Goal: Task Accomplishment & Management: Manage account settings

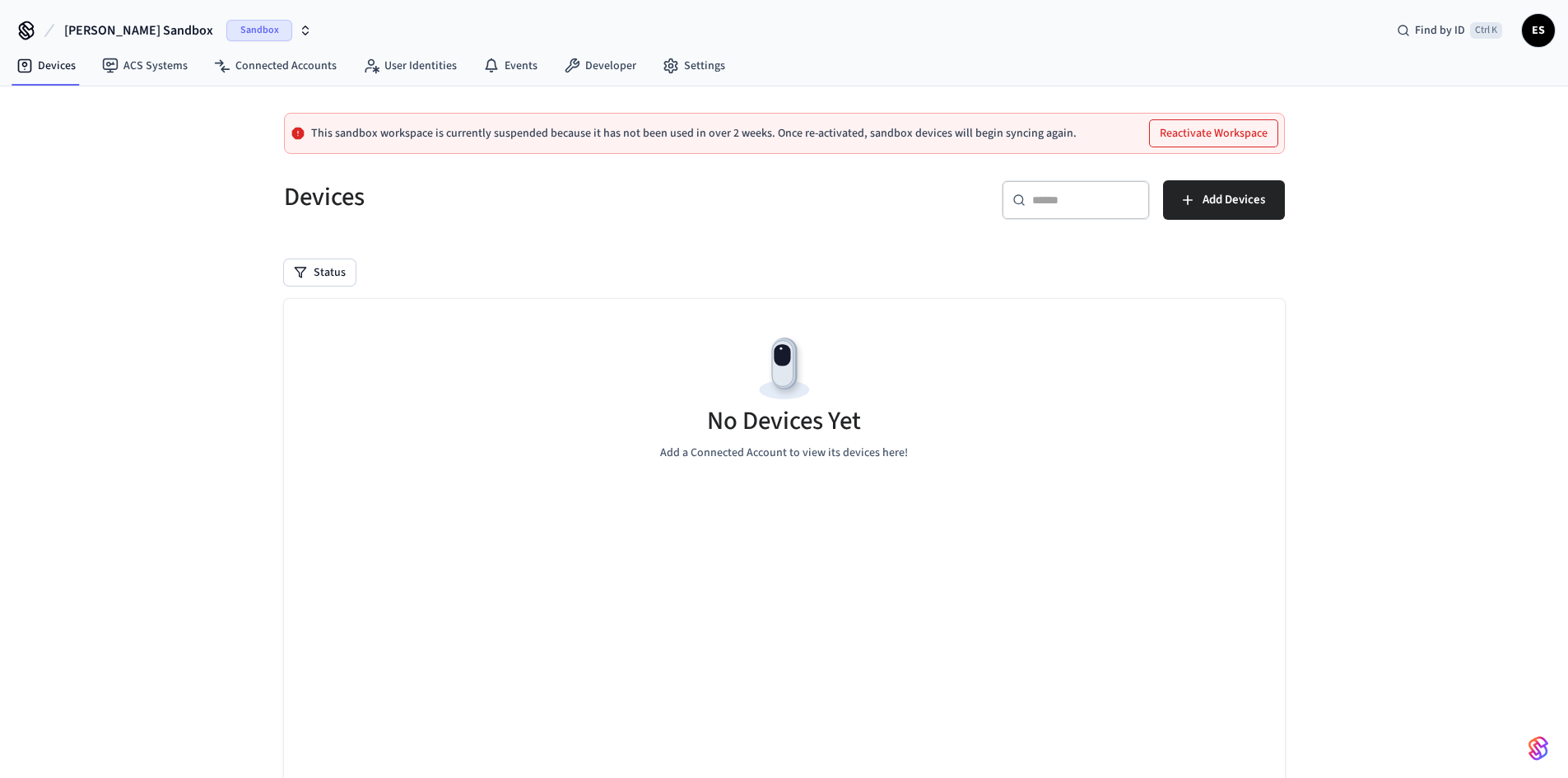
click at [136, 34] on span "Emerson's Sandbox" at bounding box center [138, 30] width 149 height 20
click at [159, 136] on div "Software Production" at bounding box center [156, 137] width 225 height 21
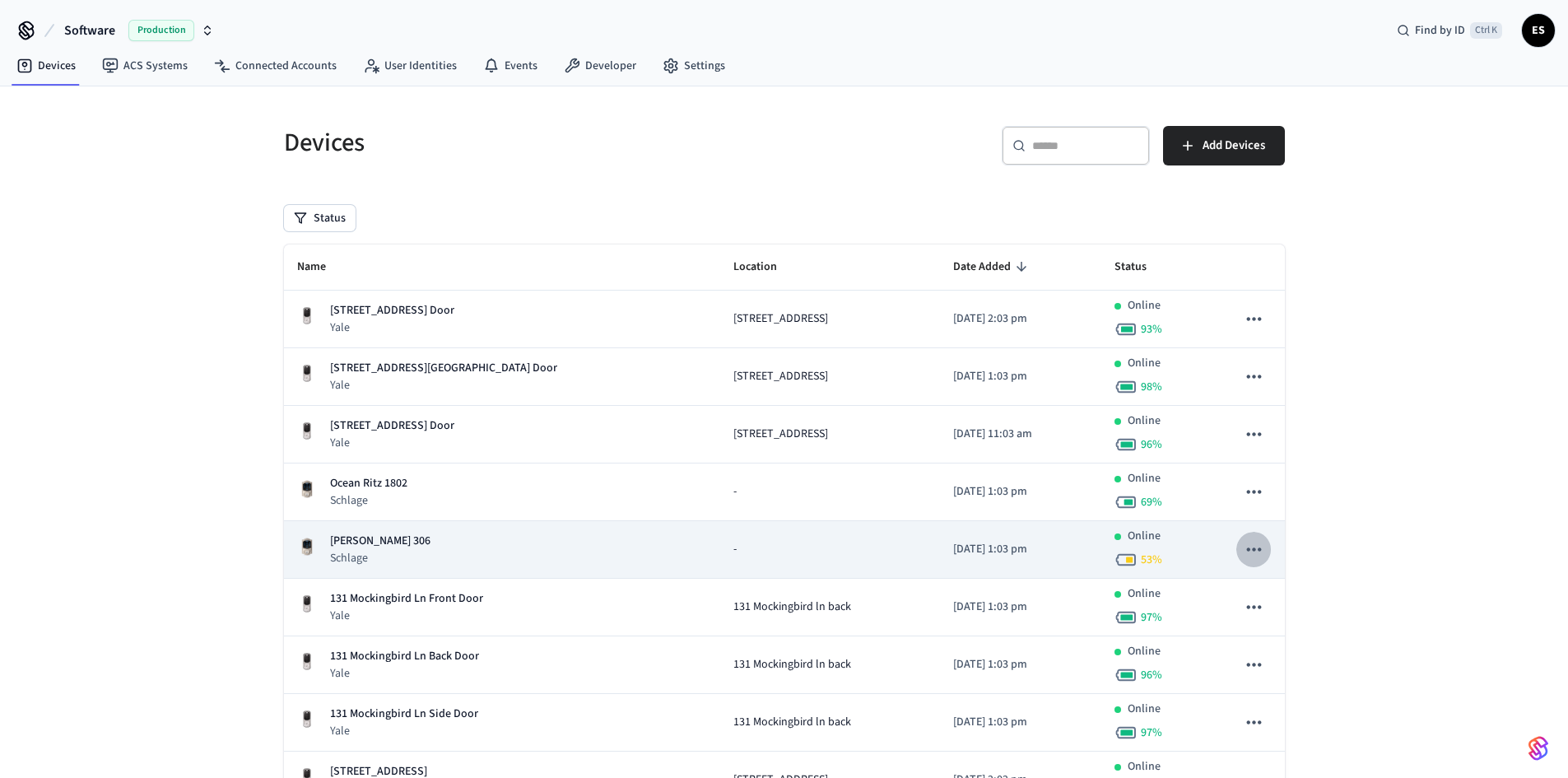
click at [1257, 553] on icon "sticky table" at bounding box center [1253, 548] width 21 height 21
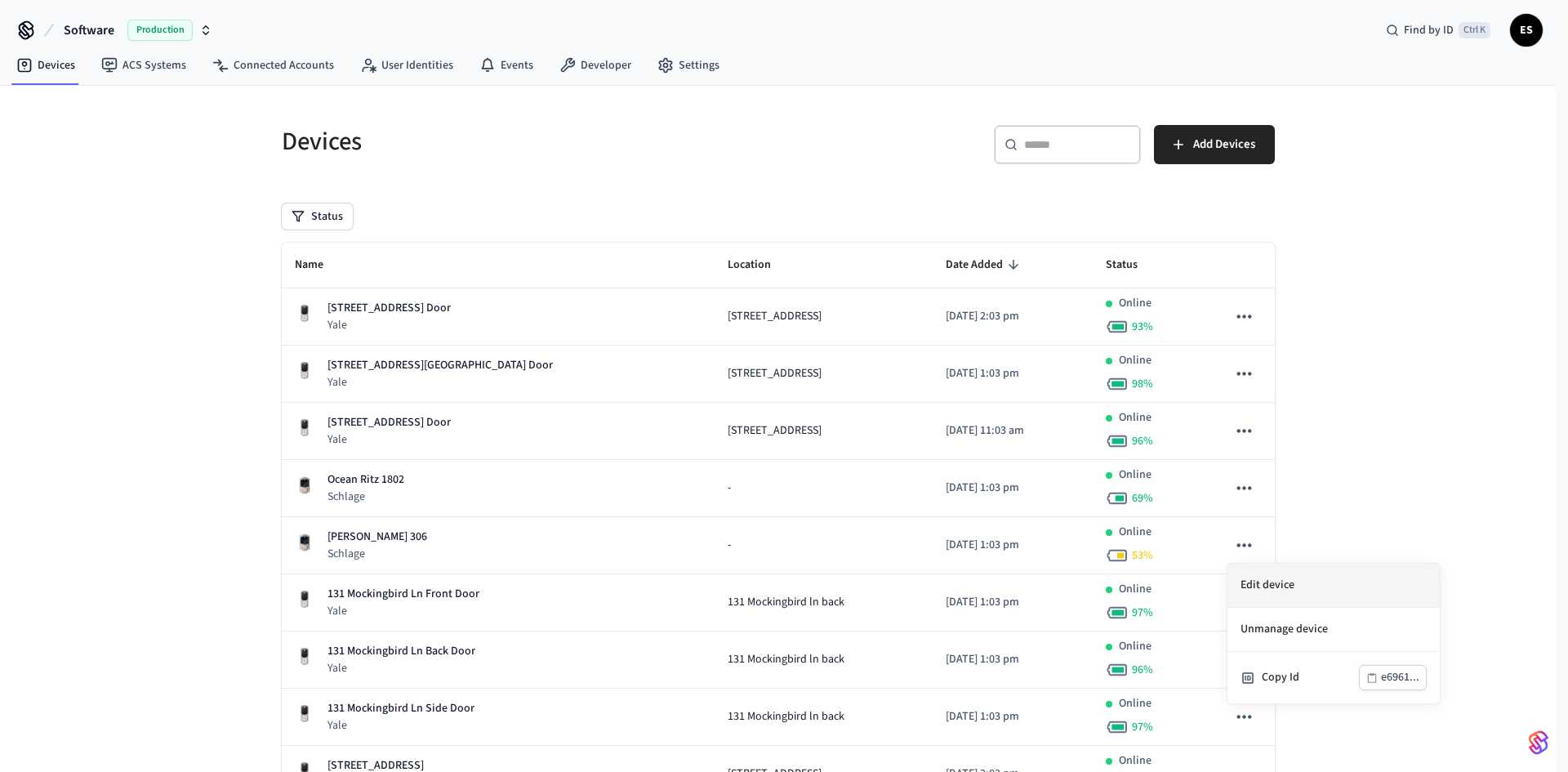
click at [1267, 585] on li "Edit device" at bounding box center [1334, 586] width 212 height 45
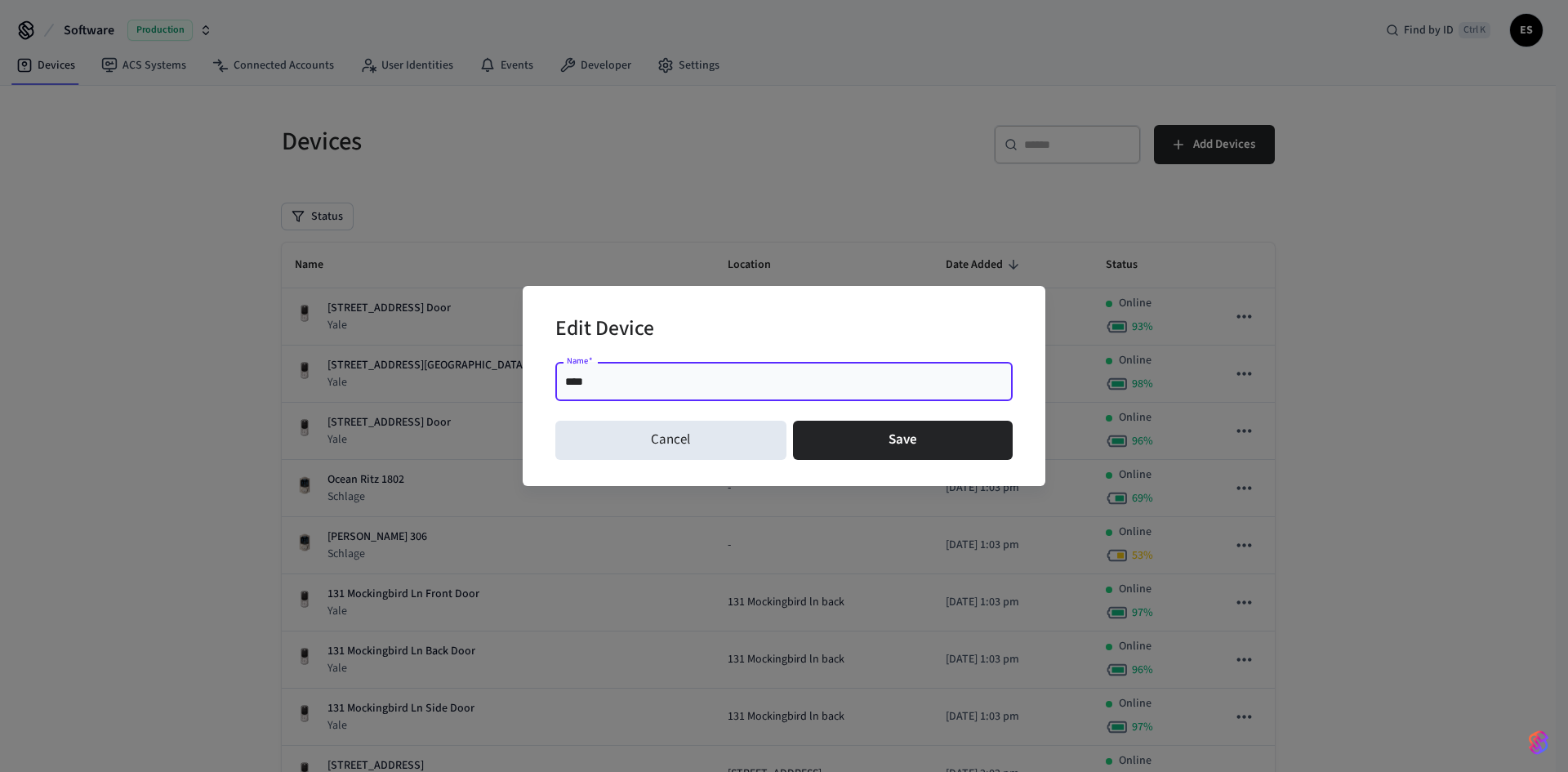
click at [606, 378] on input "***" at bounding box center [784, 381] width 438 height 16
paste input "**********"
type input "**********"
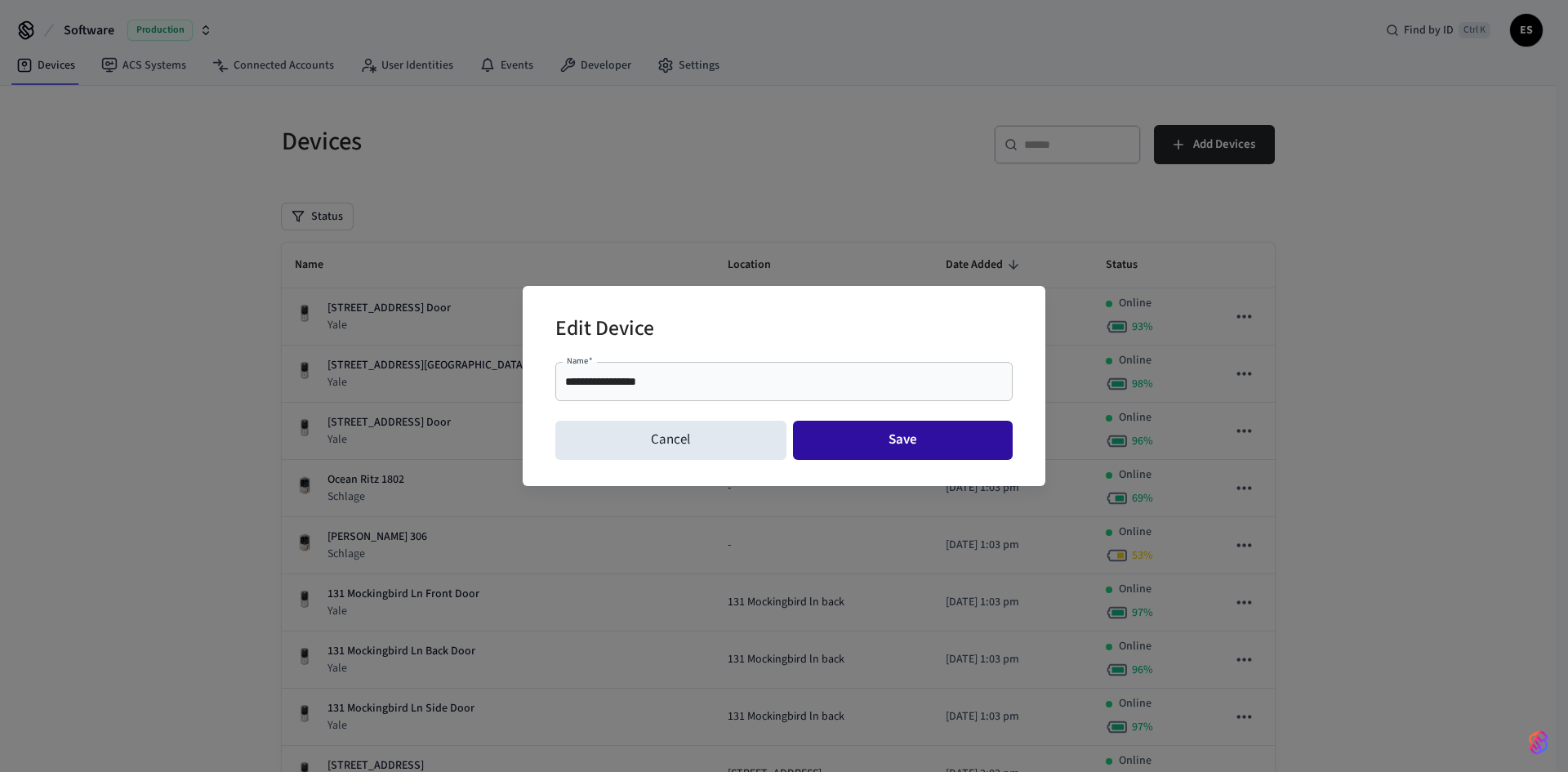
click at [875, 445] on button "Save" at bounding box center [902, 440] width 221 height 39
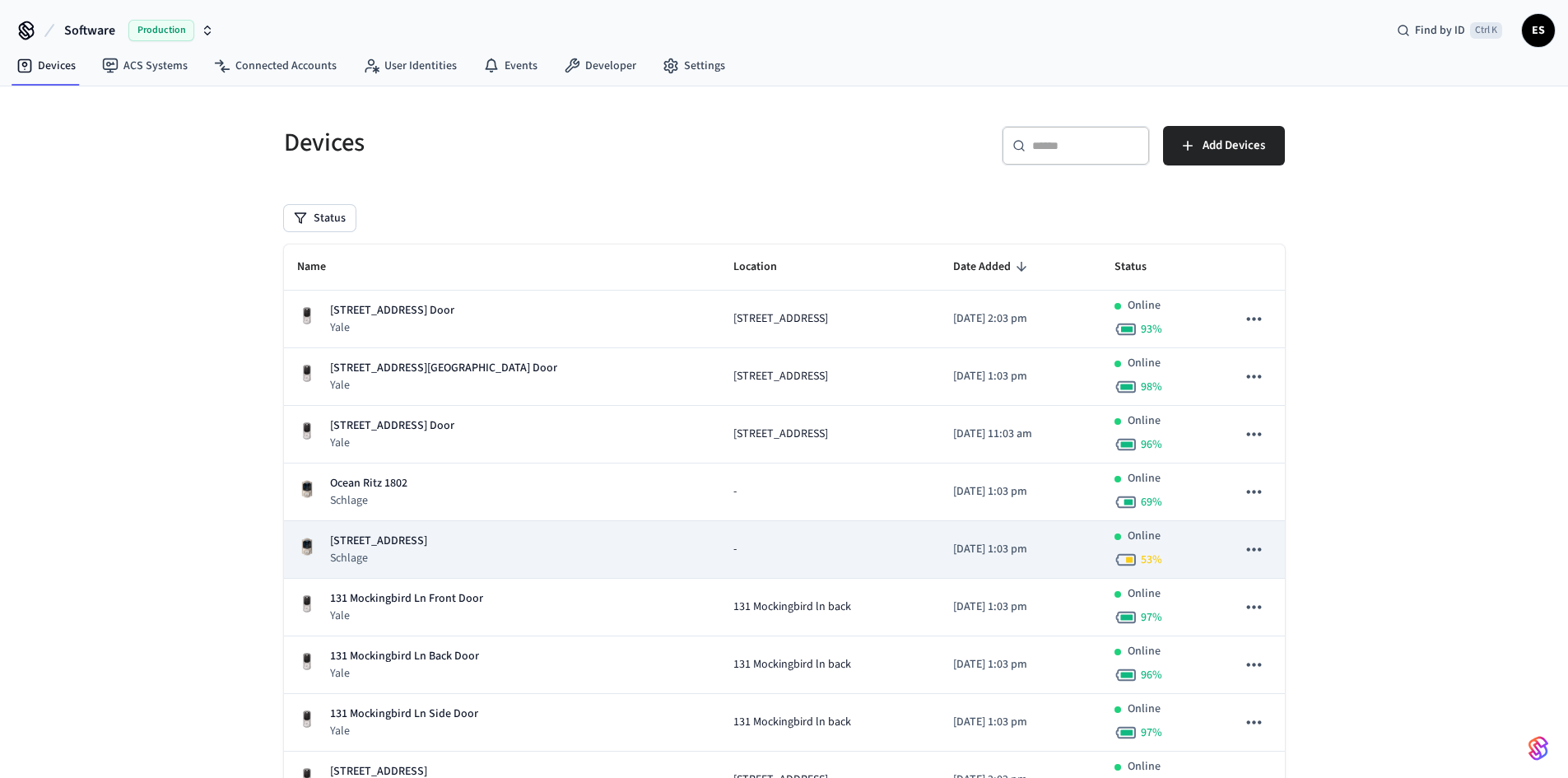
click at [403, 544] on p "[STREET_ADDRESS]" at bounding box center [379, 541] width 97 height 17
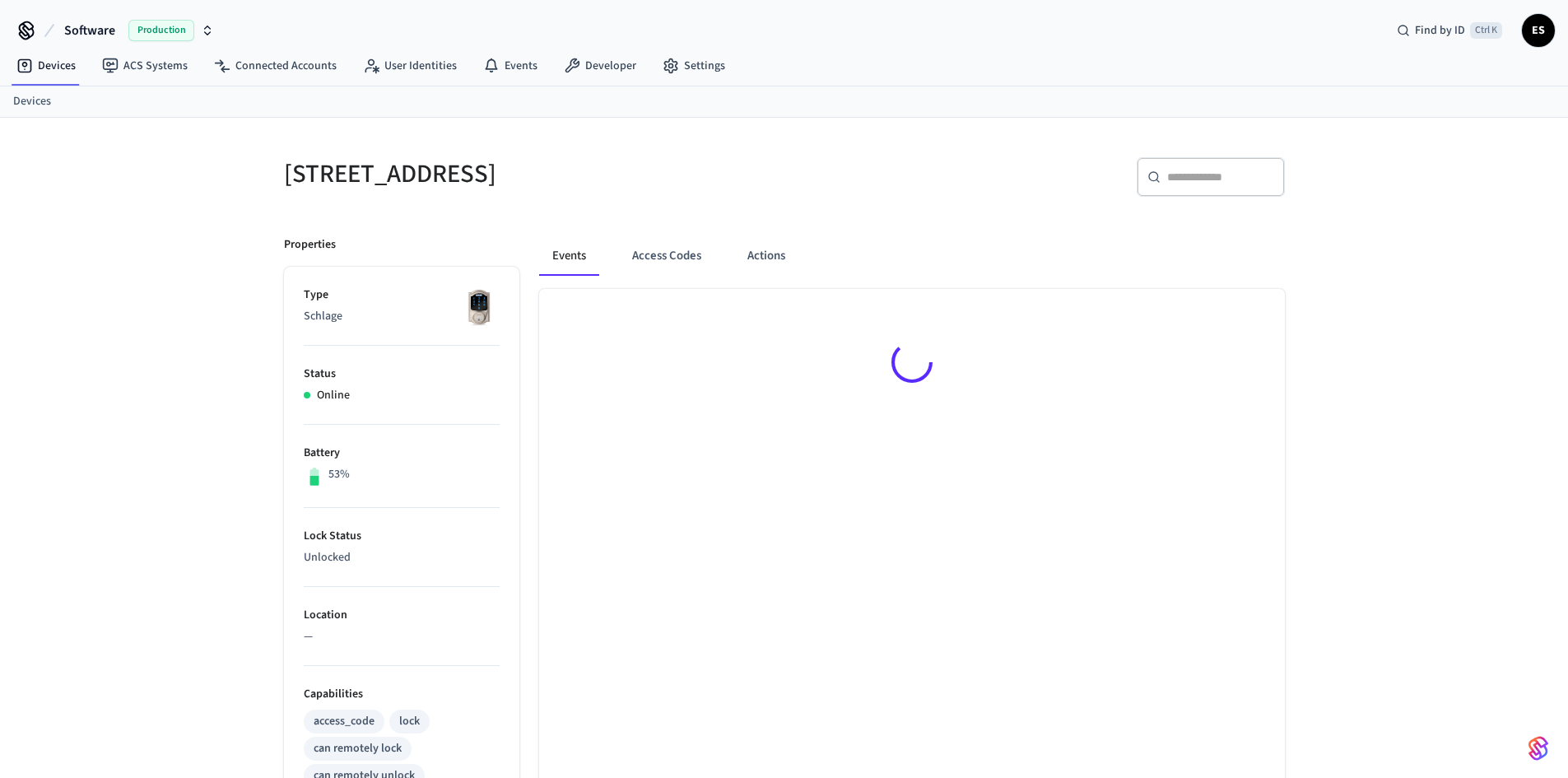
click at [1258, 546] on div at bounding box center [912, 744] width 746 height 911
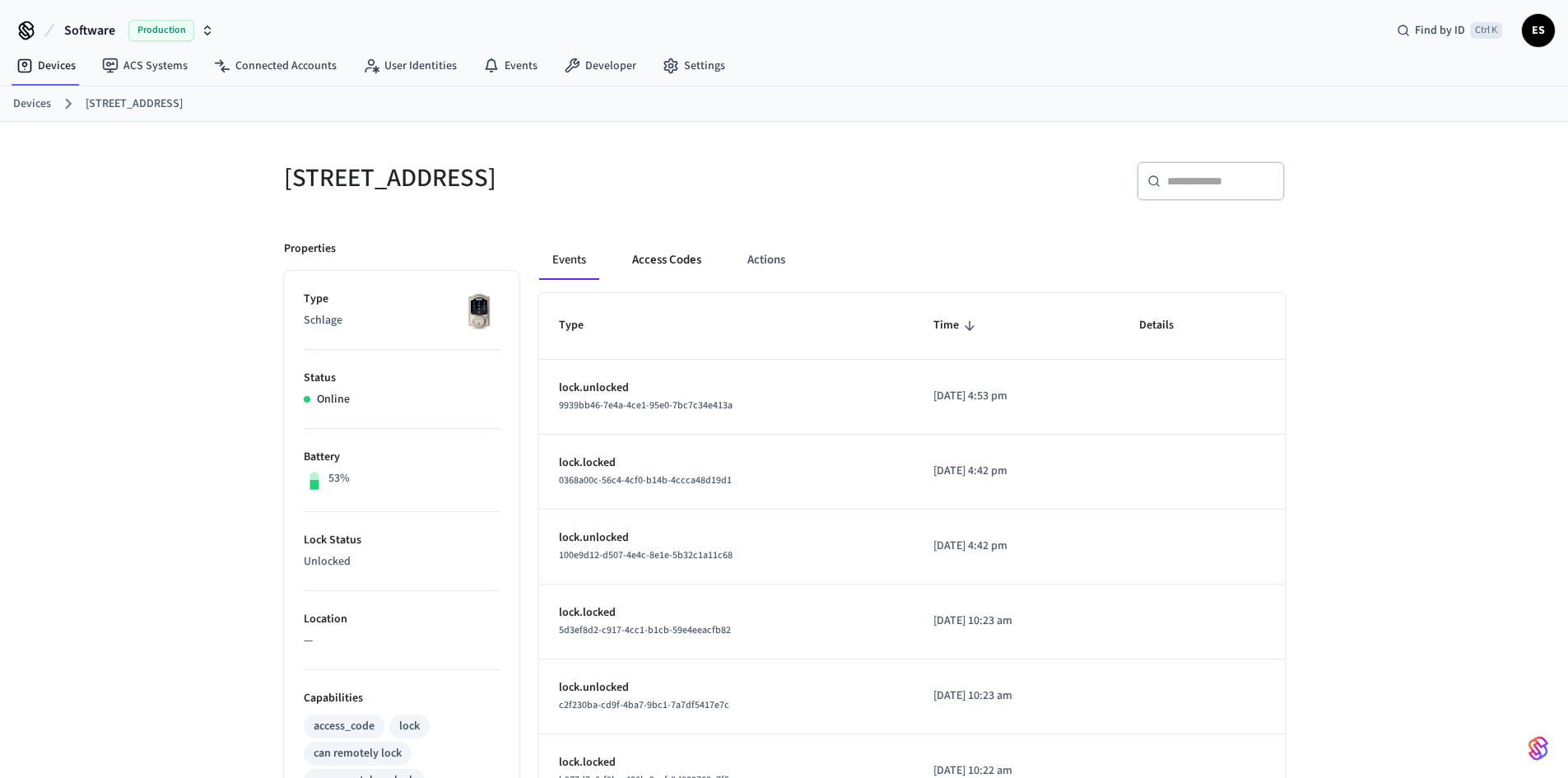
click at [681, 265] on button "Access Codes" at bounding box center [666, 260] width 95 height 39
click at [659, 262] on button "Access Codes" at bounding box center [666, 260] width 95 height 39
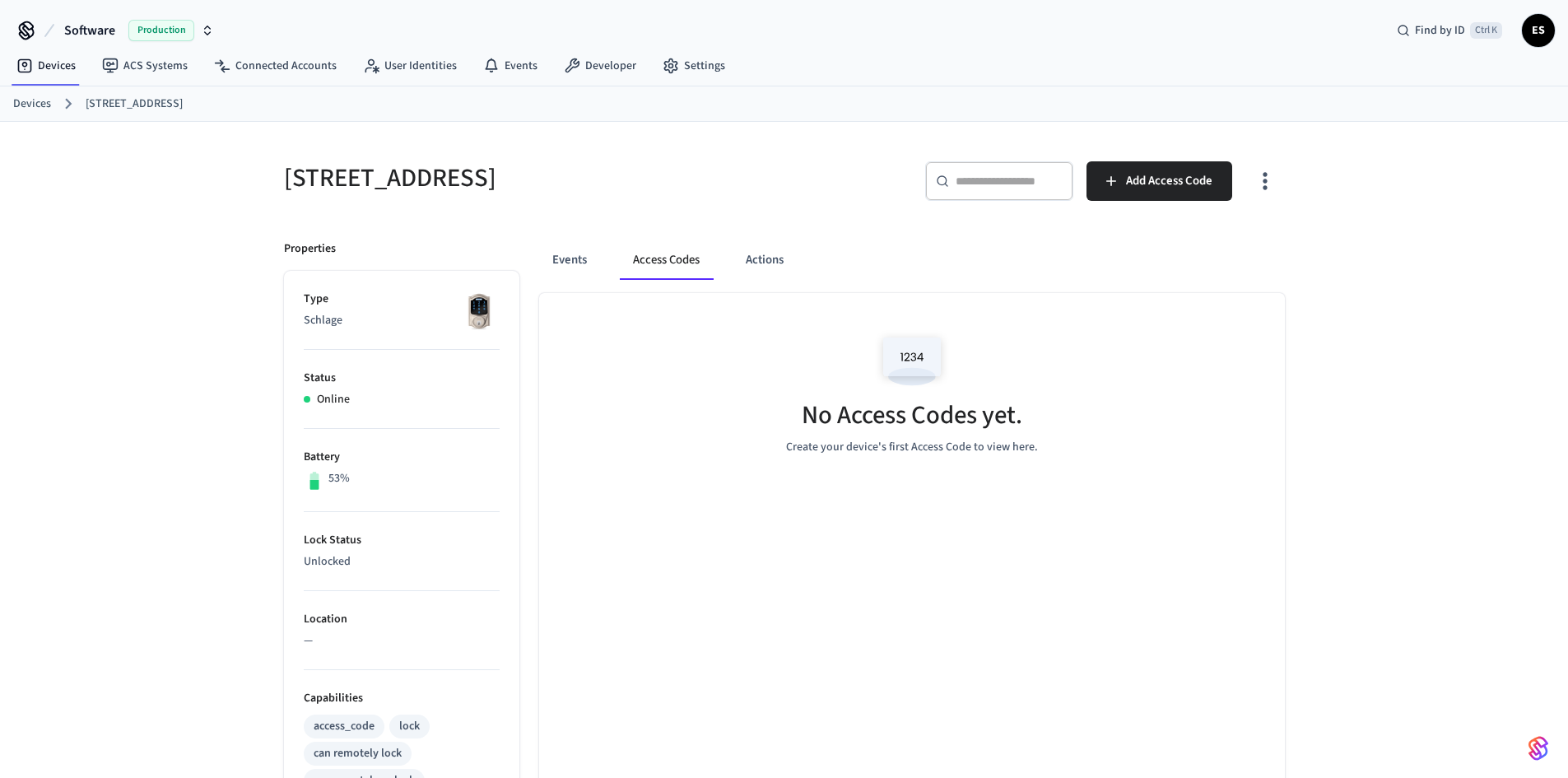
click at [1020, 168] on div "​ ​" at bounding box center [1000, 180] width 148 height 39
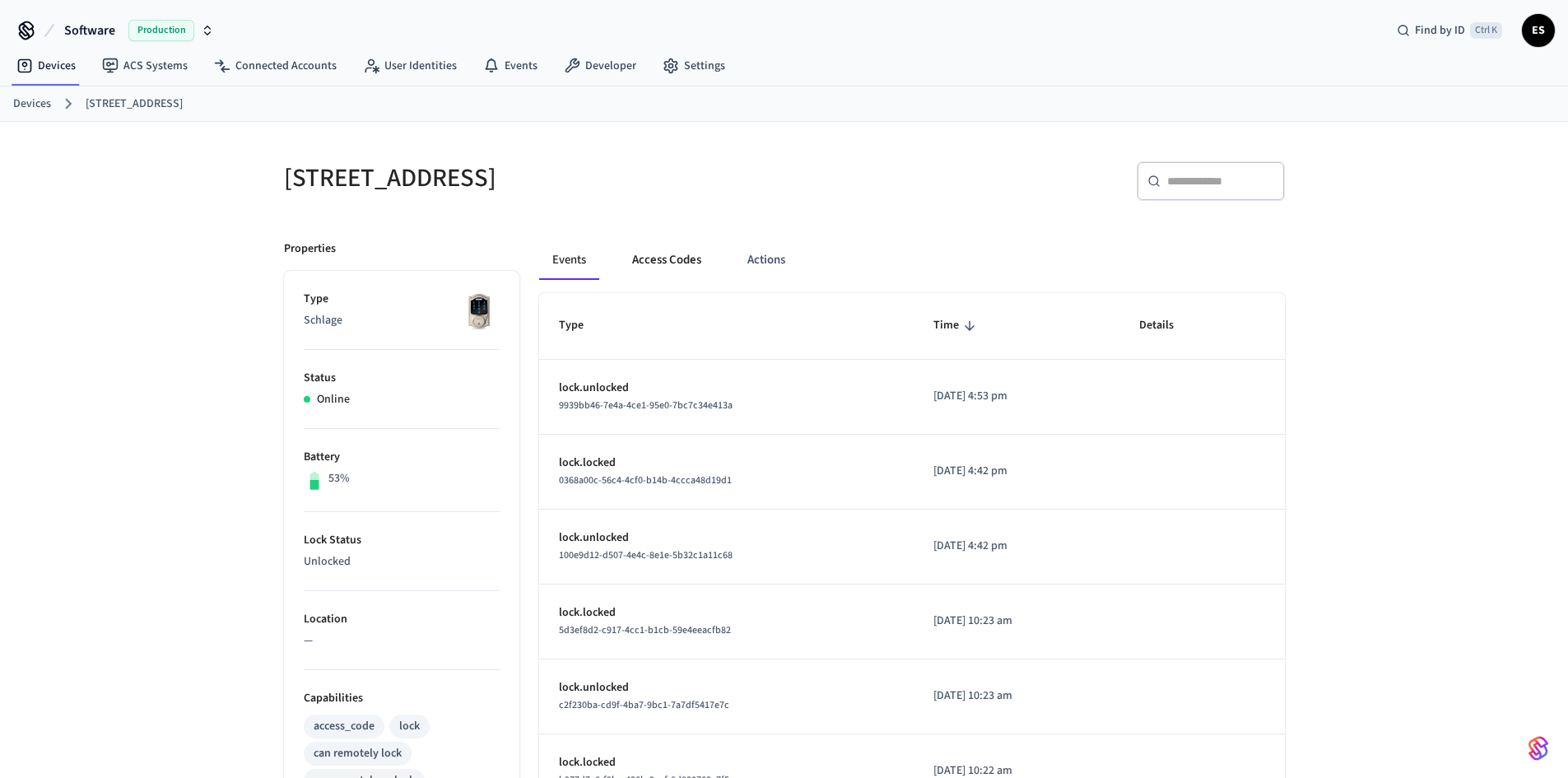
click at [668, 254] on button "Access Codes" at bounding box center [666, 260] width 95 height 39
click at [653, 252] on button "Access Codes" at bounding box center [666, 260] width 95 height 39
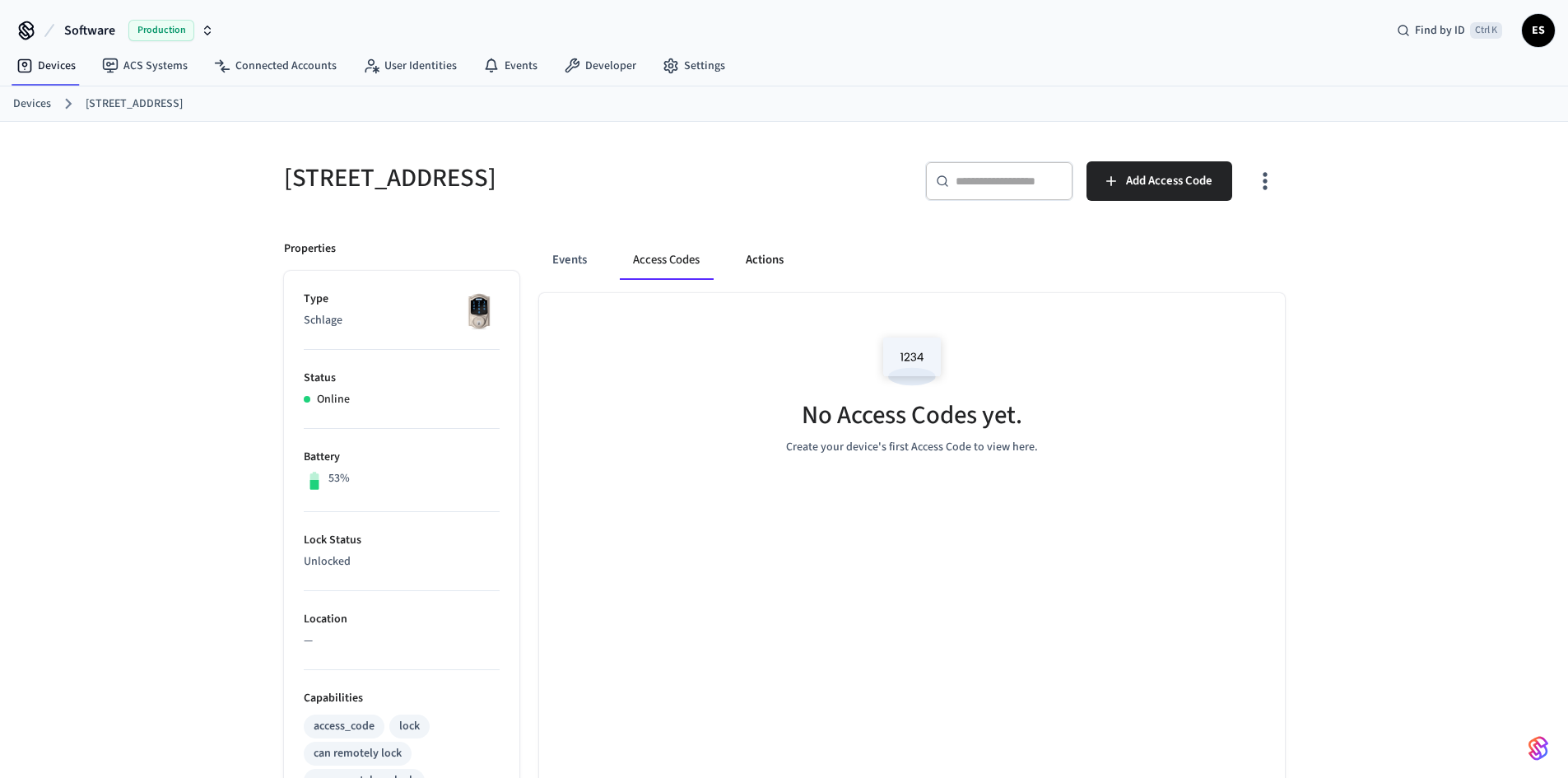
click at [777, 257] on button "Actions" at bounding box center [764, 260] width 64 height 39
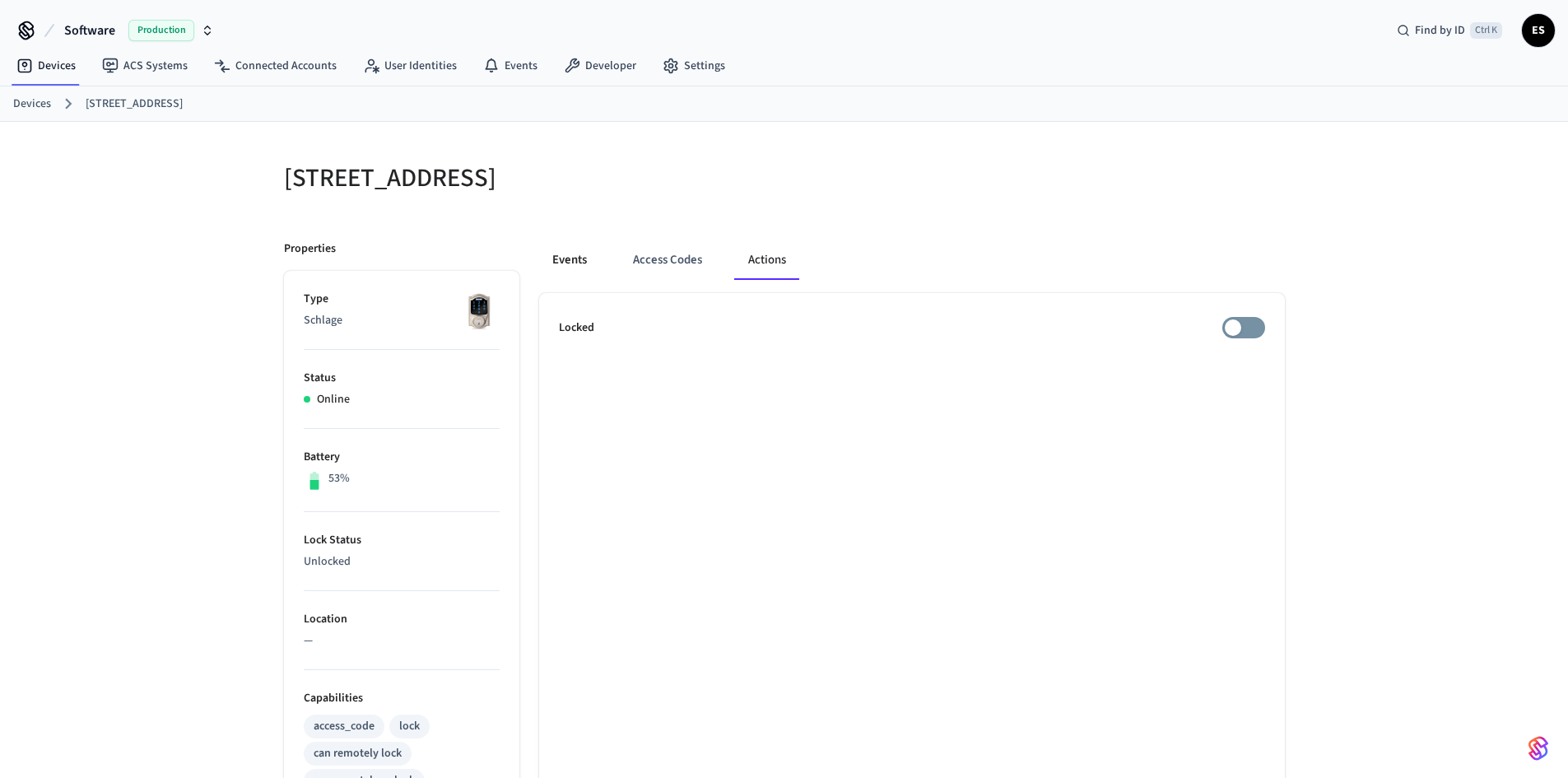
click at [576, 276] on button "Events" at bounding box center [569, 260] width 61 height 39
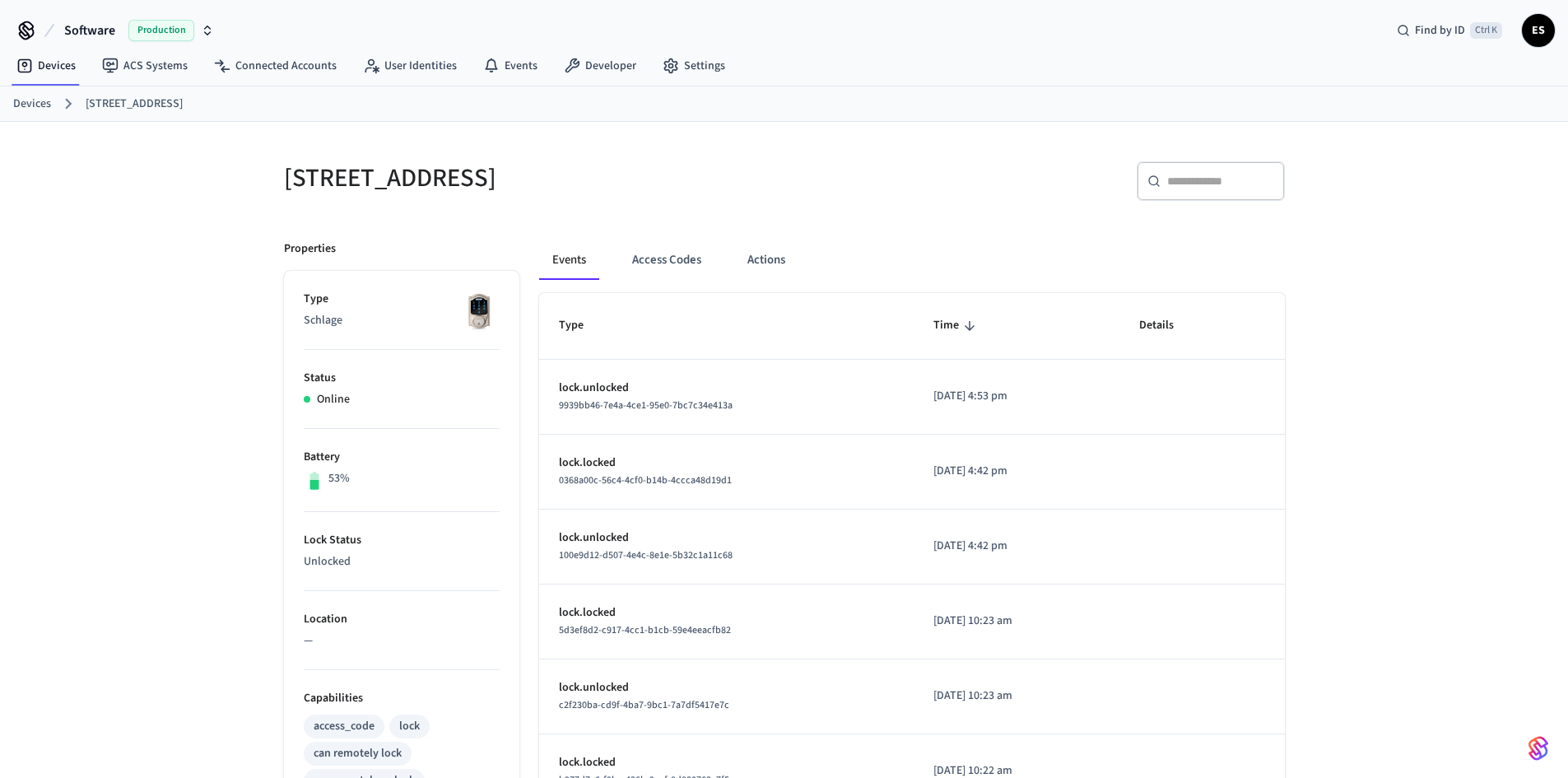
click at [275, 261] on div "Properties Type Schlage Status Online Battery 53% Lock Status Unlocked Location…" at bounding box center [392, 712] width 255 height 983
click at [333, 242] on p "Properties" at bounding box center [309, 249] width 52 height 17
click at [29, 103] on link "Devices" at bounding box center [31, 103] width 38 height 17
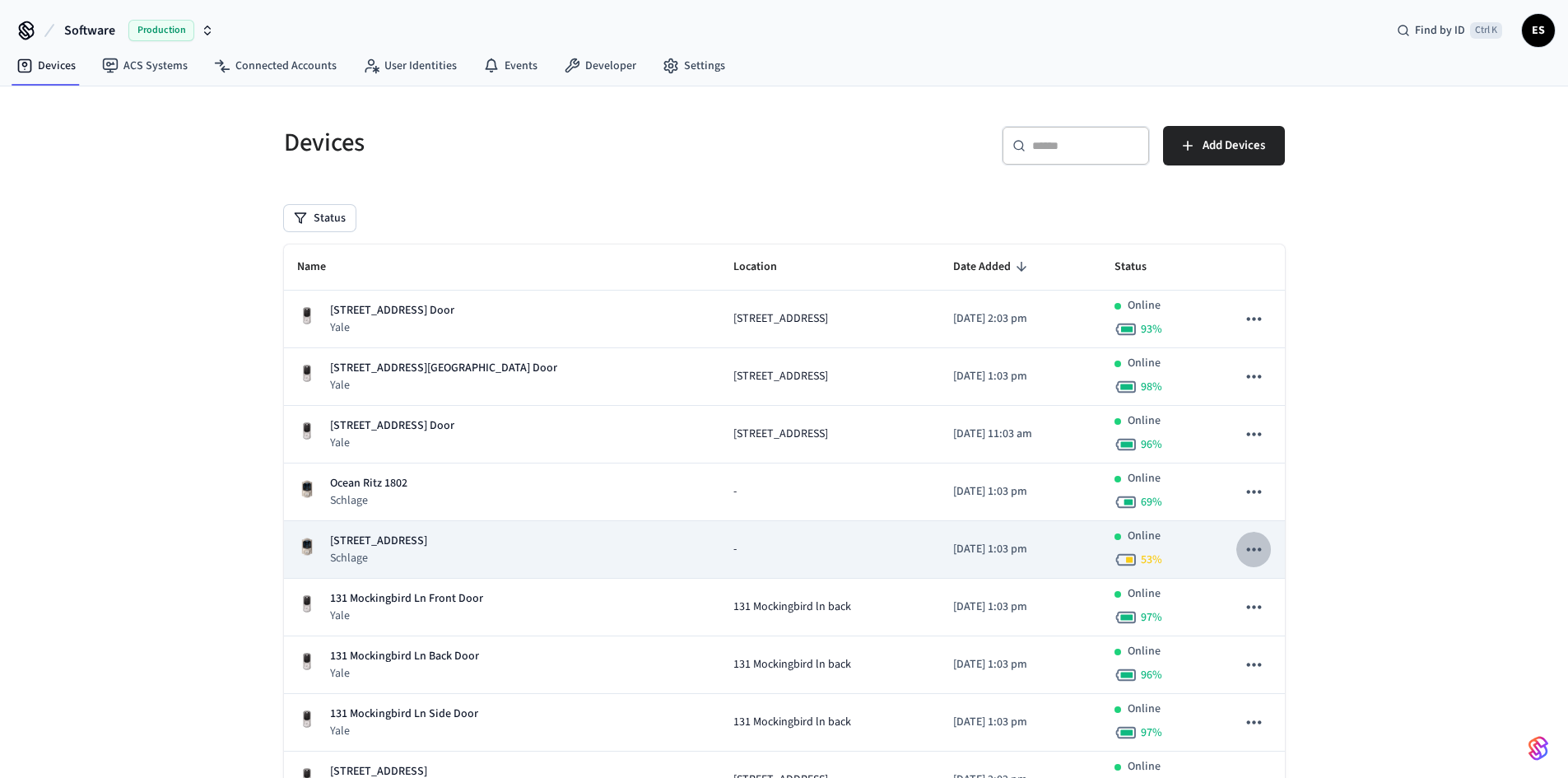
click at [1246, 548] on icon "sticky table" at bounding box center [1253, 548] width 21 height 21
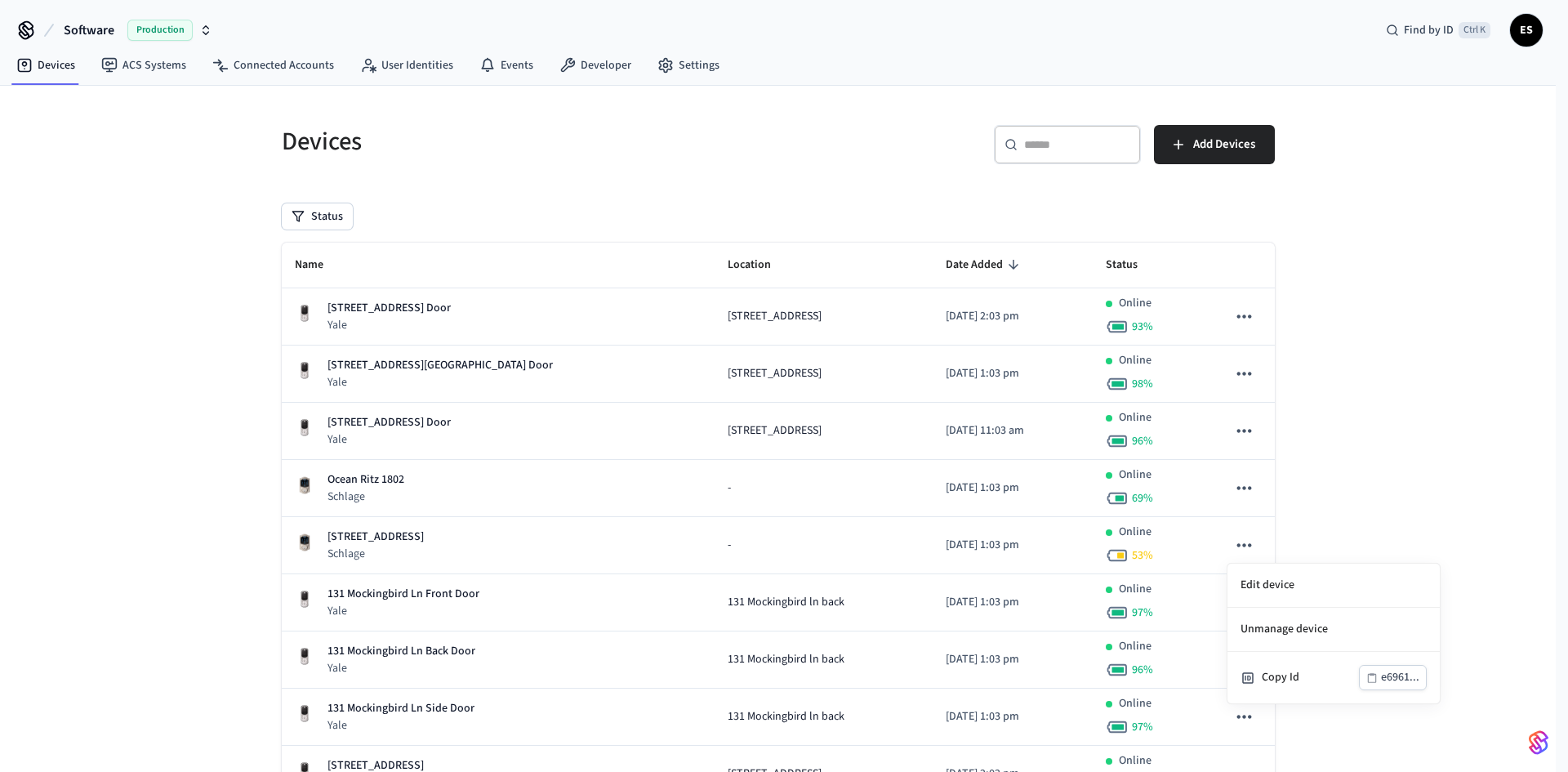
click at [1290, 680] on div "Edit device Unmanage device Copy Id e6961..." at bounding box center [784, 386] width 1568 height 772
click at [1297, 682] on div "Copy Id" at bounding box center [1310, 678] width 97 height 17
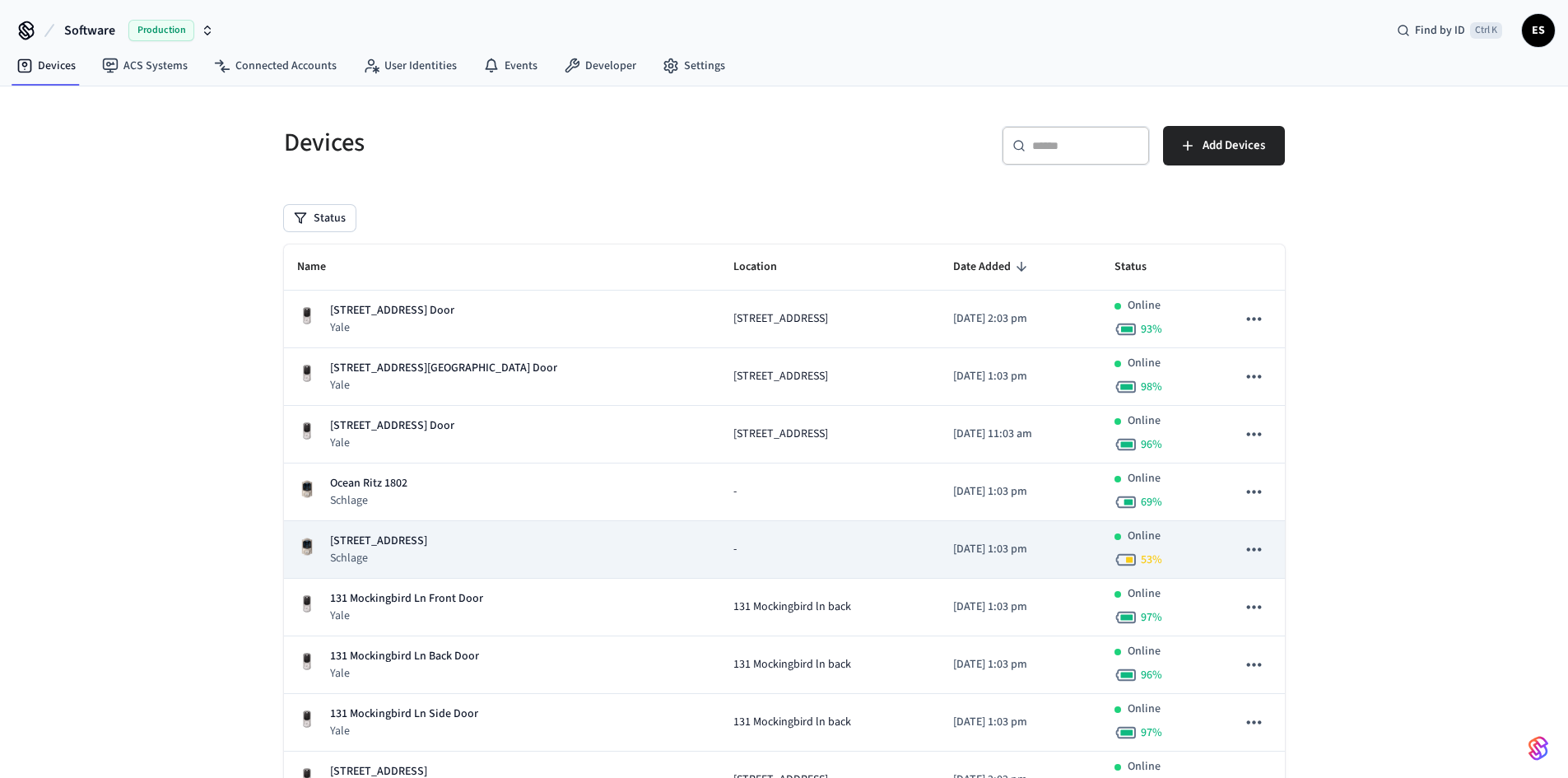
click at [414, 543] on p "[STREET_ADDRESS]" at bounding box center [379, 541] width 97 height 17
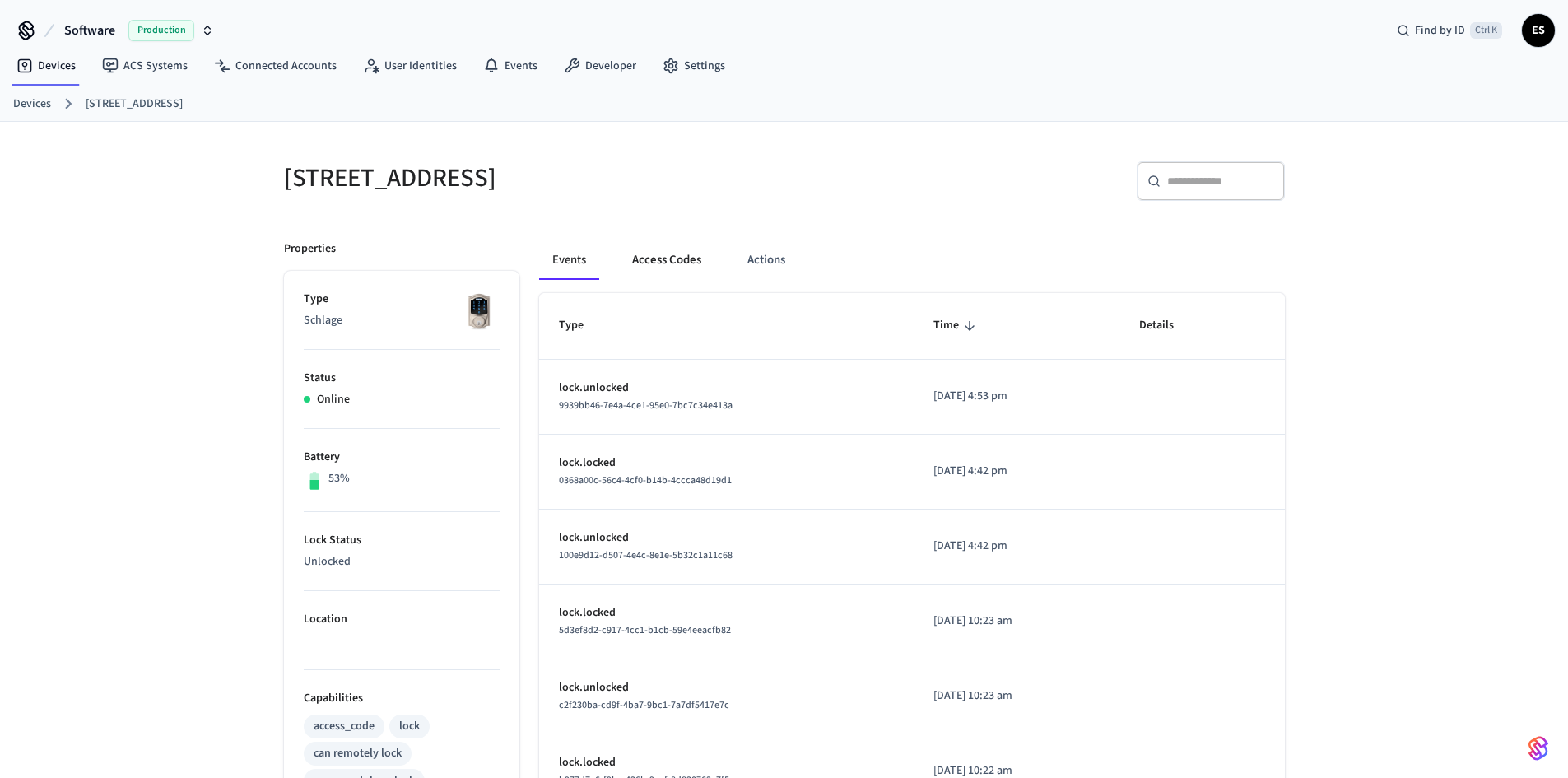
click at [669, 261] on button "Access Codes" at bounding box center [666, 260] width 95 height 39
click at [649, 259] on button "Access Codes" at bounding box center [666, 260] width 95 height 39
click at [696, 255] on button "Access Codes" at bounding box center [666, 260] width 95 height 39
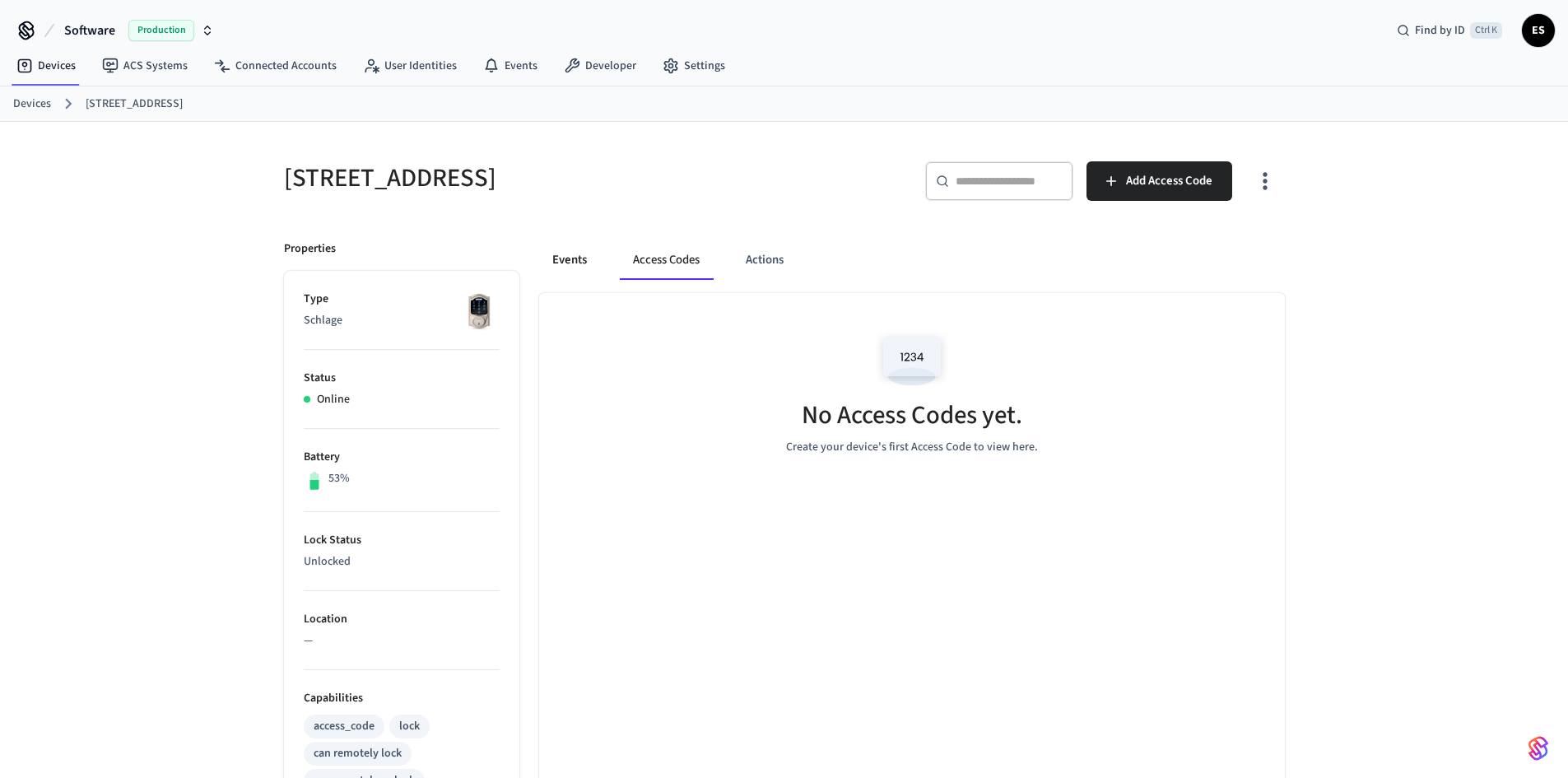
click at [581, 254] on button "Events" at bounding box center [569, 260] width 61 height 39
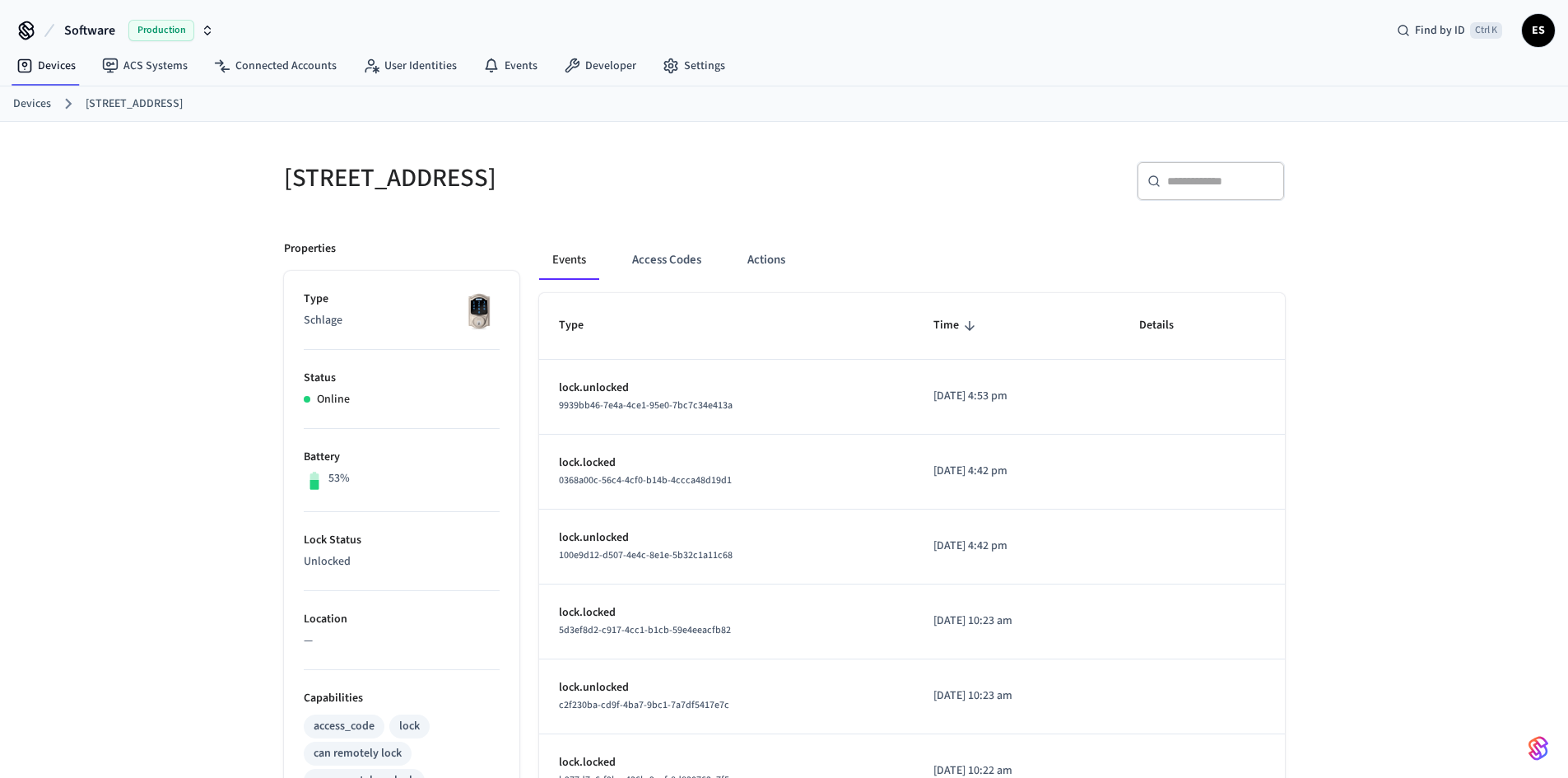
click at [38, 107] on link "Devices" at bounding box center [31, 103] width 38 height 17
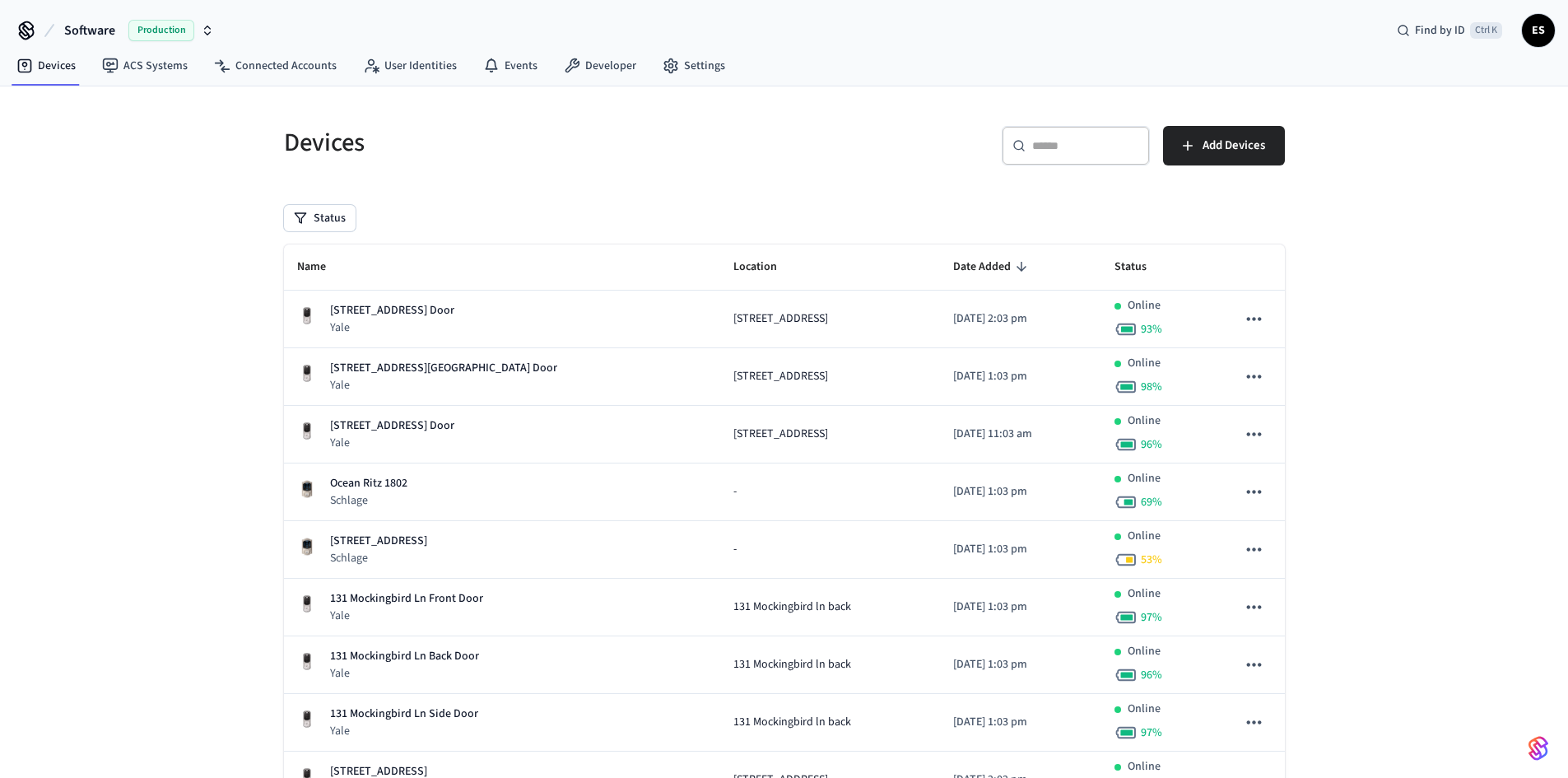
drag, startPoint x: 1360, startPoint y: 519, endPoint x: 179, endPoint y: 578, distance: 1182.5
click at [179, 578] on div "Devices ​ ​ Add Devices Status Name Location Date Added Status 305 W Main St Ba…" at bounding box center [784, 749] width 1568 height 1326
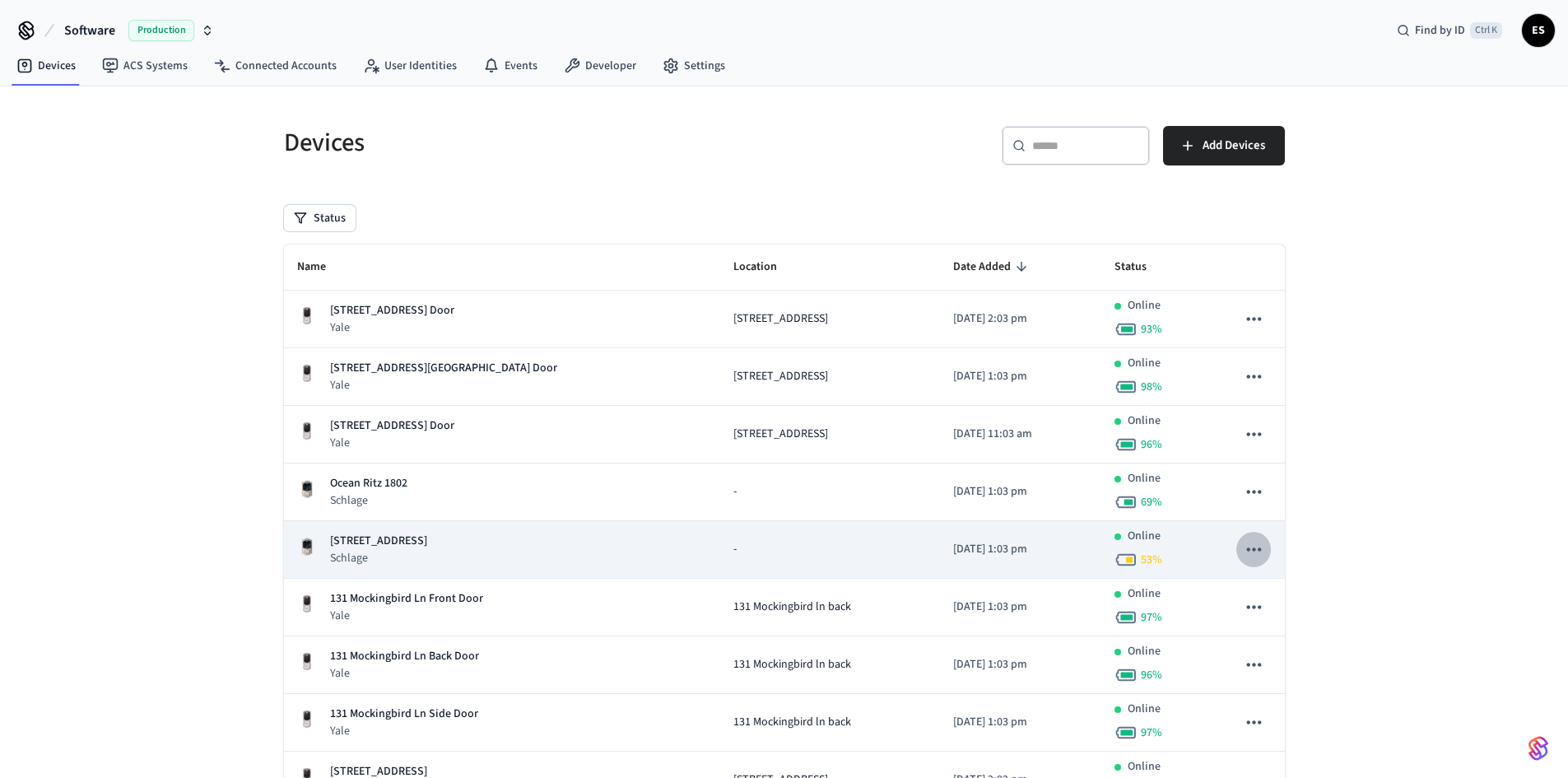
click at [1255, 554] on icon "sticky table" at bounding box center [1253, 548] width 21 height 21
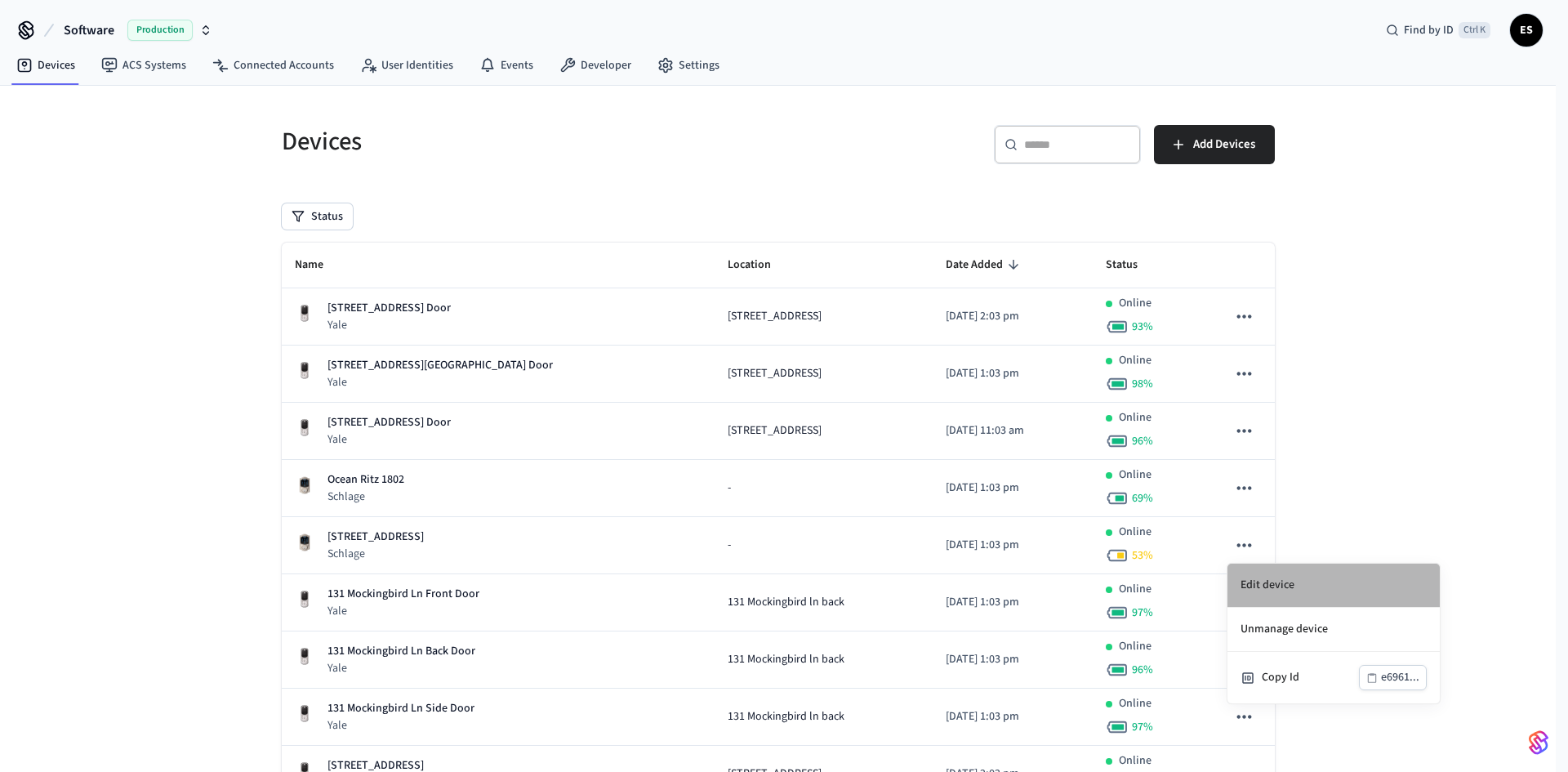
click at [1257, 584] on li "Edit device" at bounding box center [1334, 586] width 212 height 45
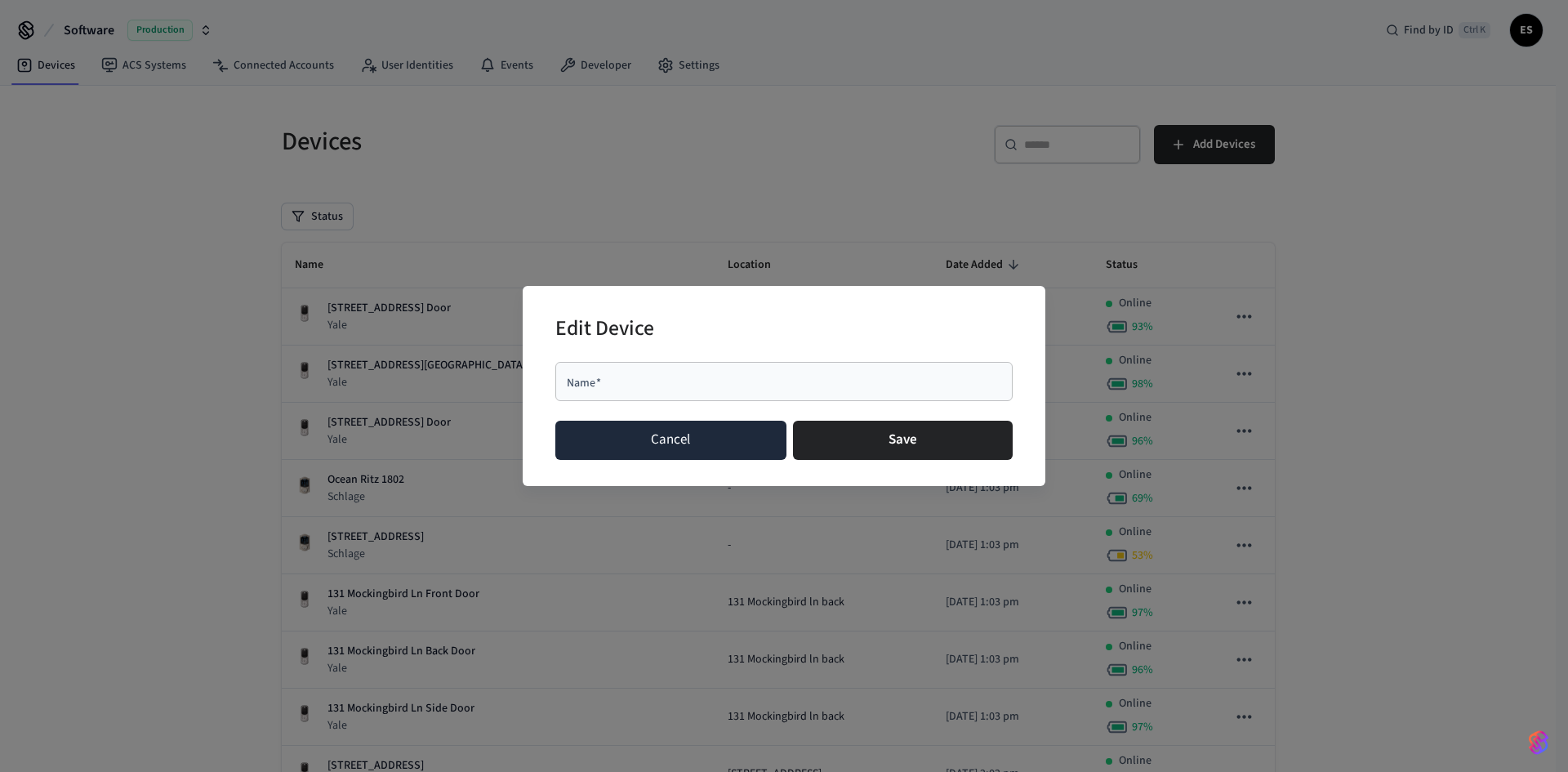
click at [675, 447] on button "Cancel" at bounding box center [671, 440] width 232 height 39
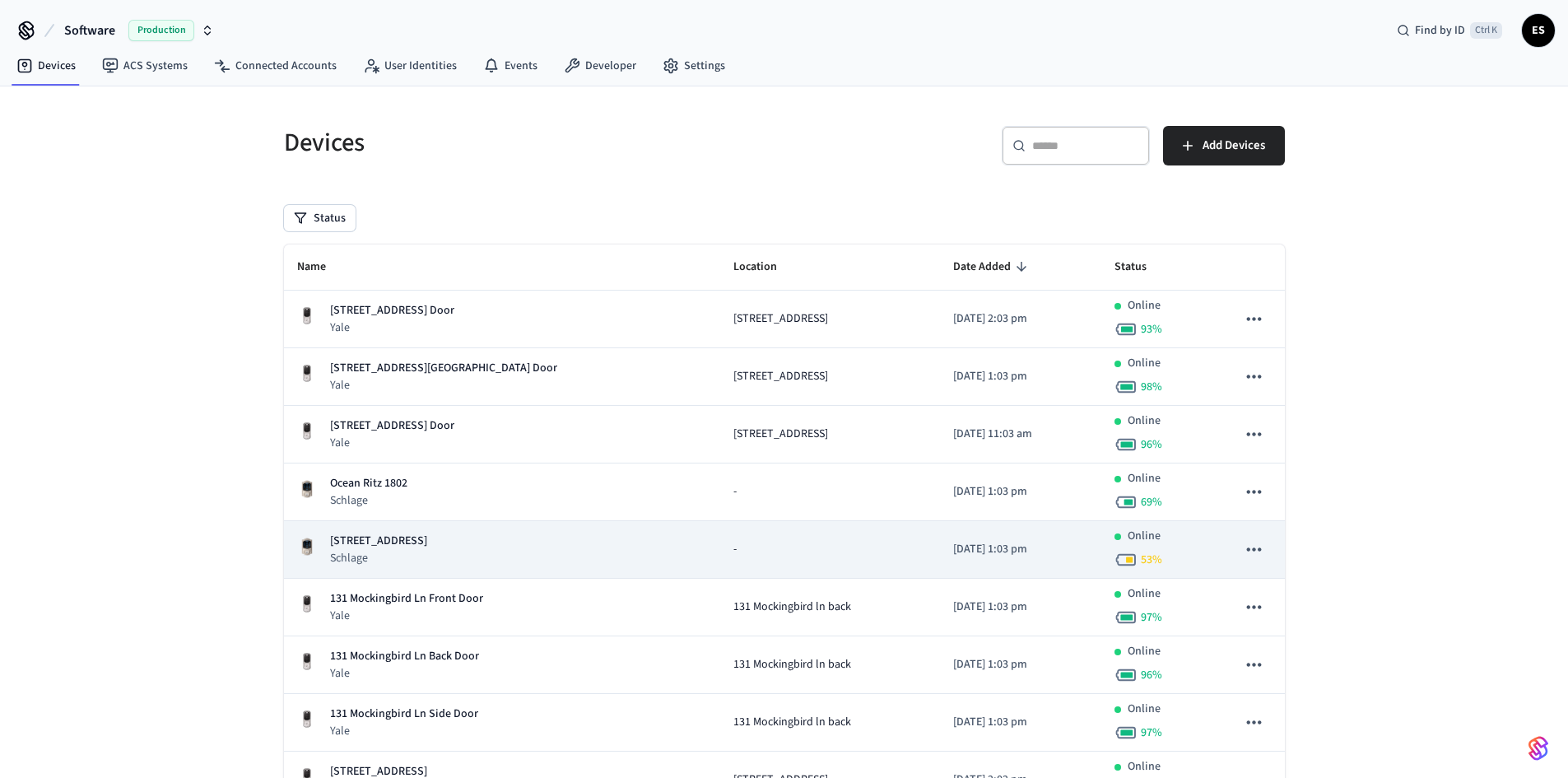
click at [1257, 546] on icon "sticky table" at bounding box center [1253, 548] width 21 height 21
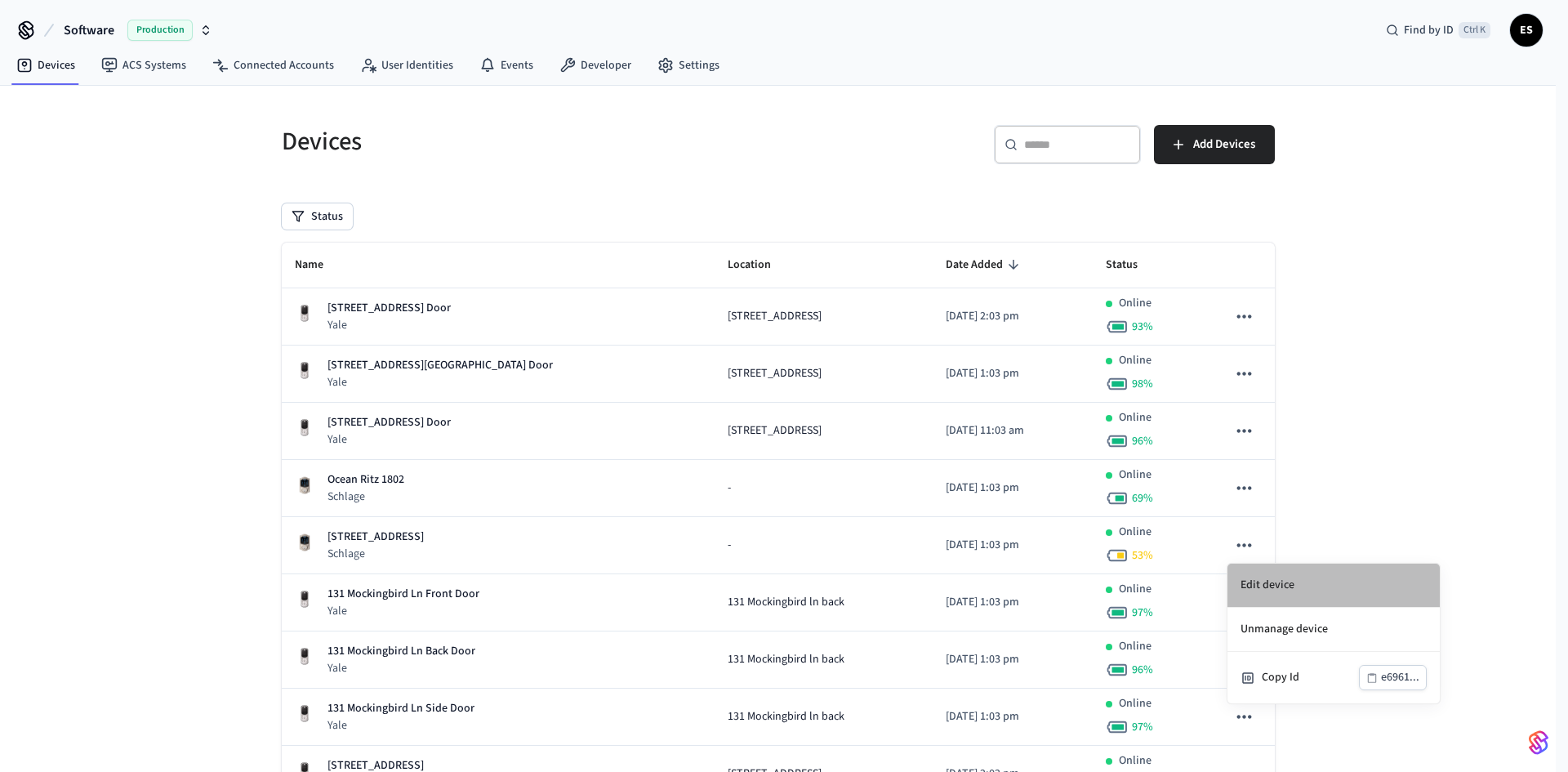
click at [1260, 583] on li "Edit device" at bounding box center [1334, 586] width 212 height 45
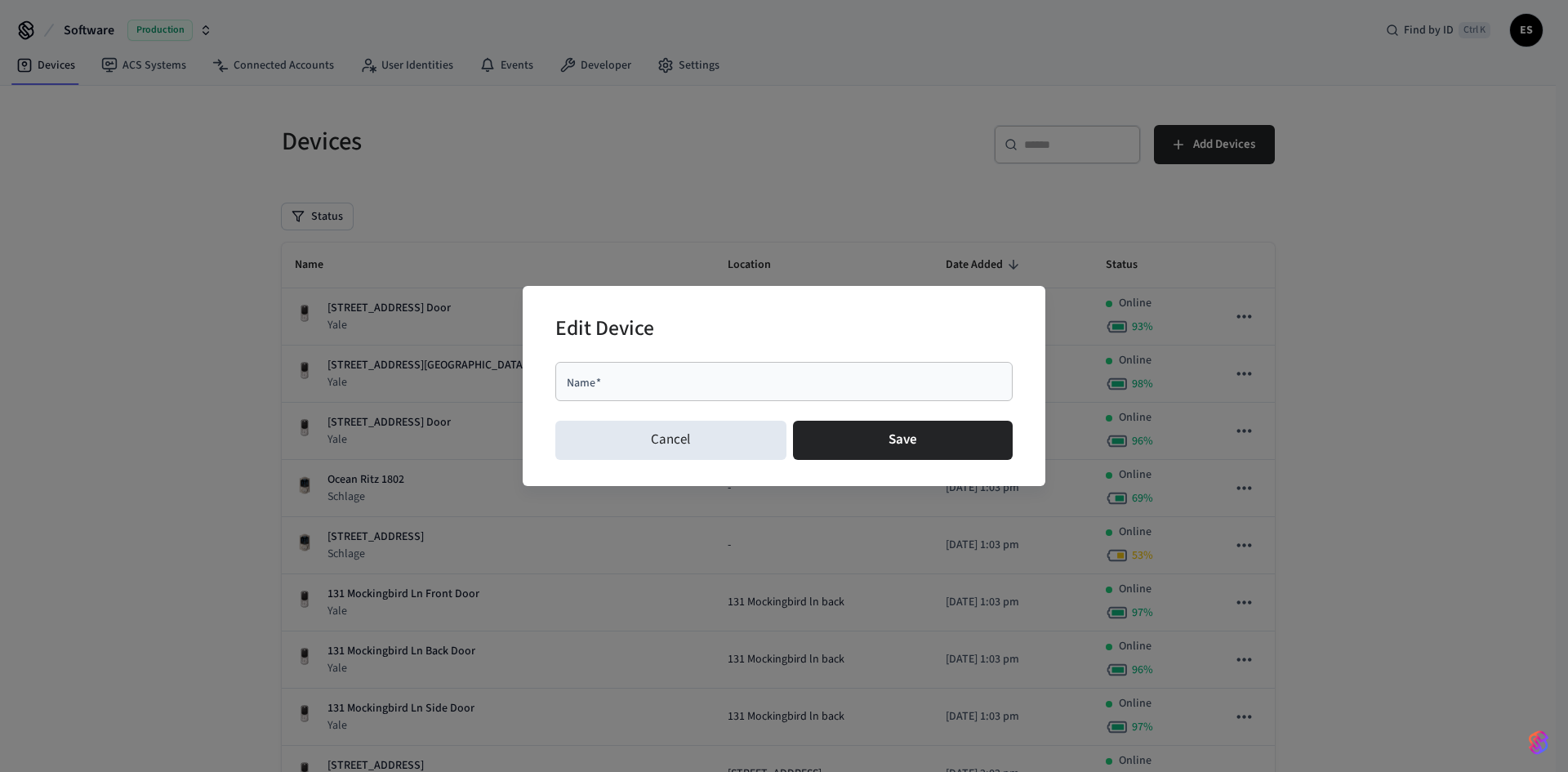
click at [1366, 491] on div "Edit Device Name   * Name   * Cancel Save" at bounding box center [784, 386] width 1568 height 772
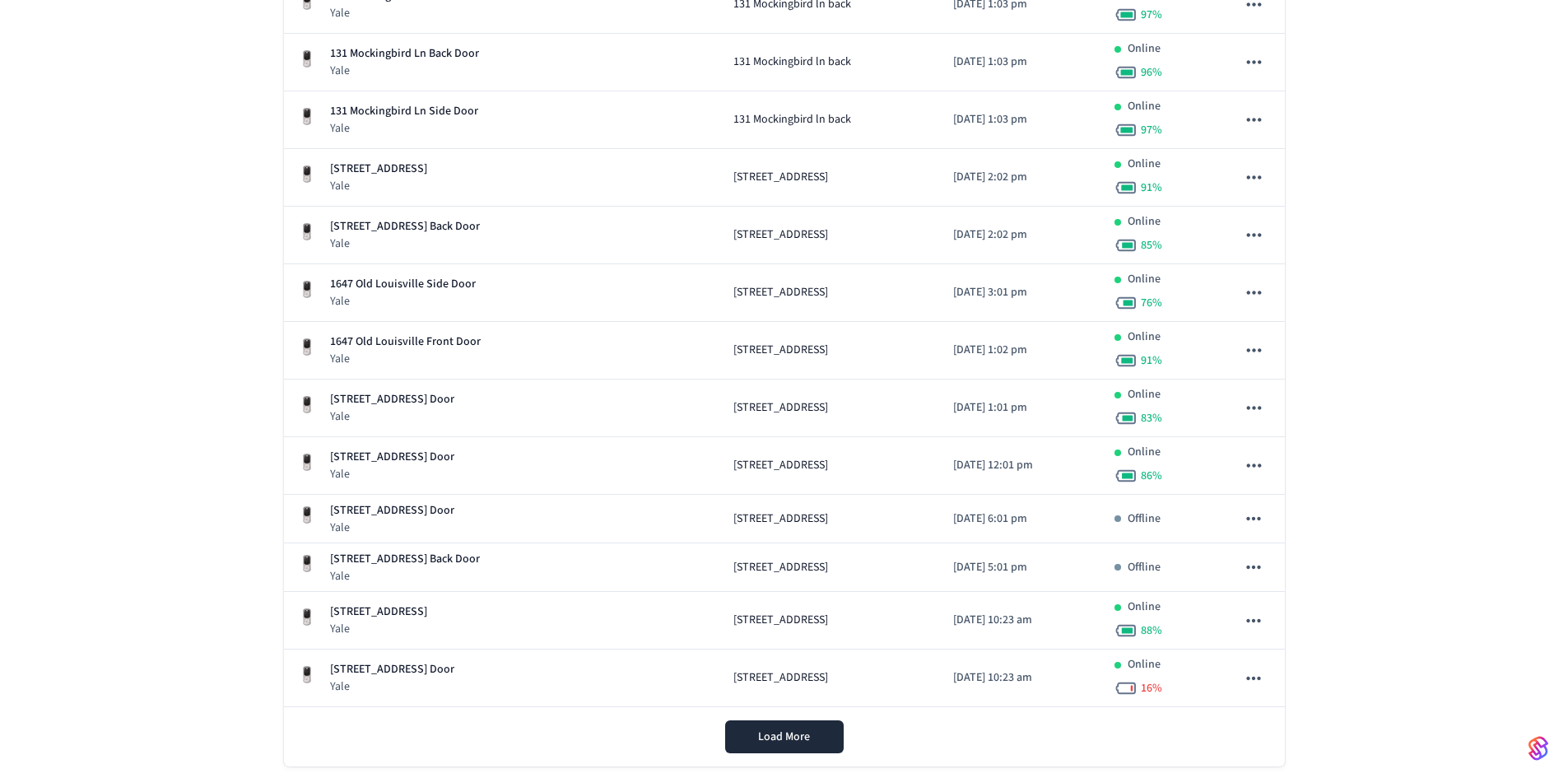
scroll to position [634, 0]
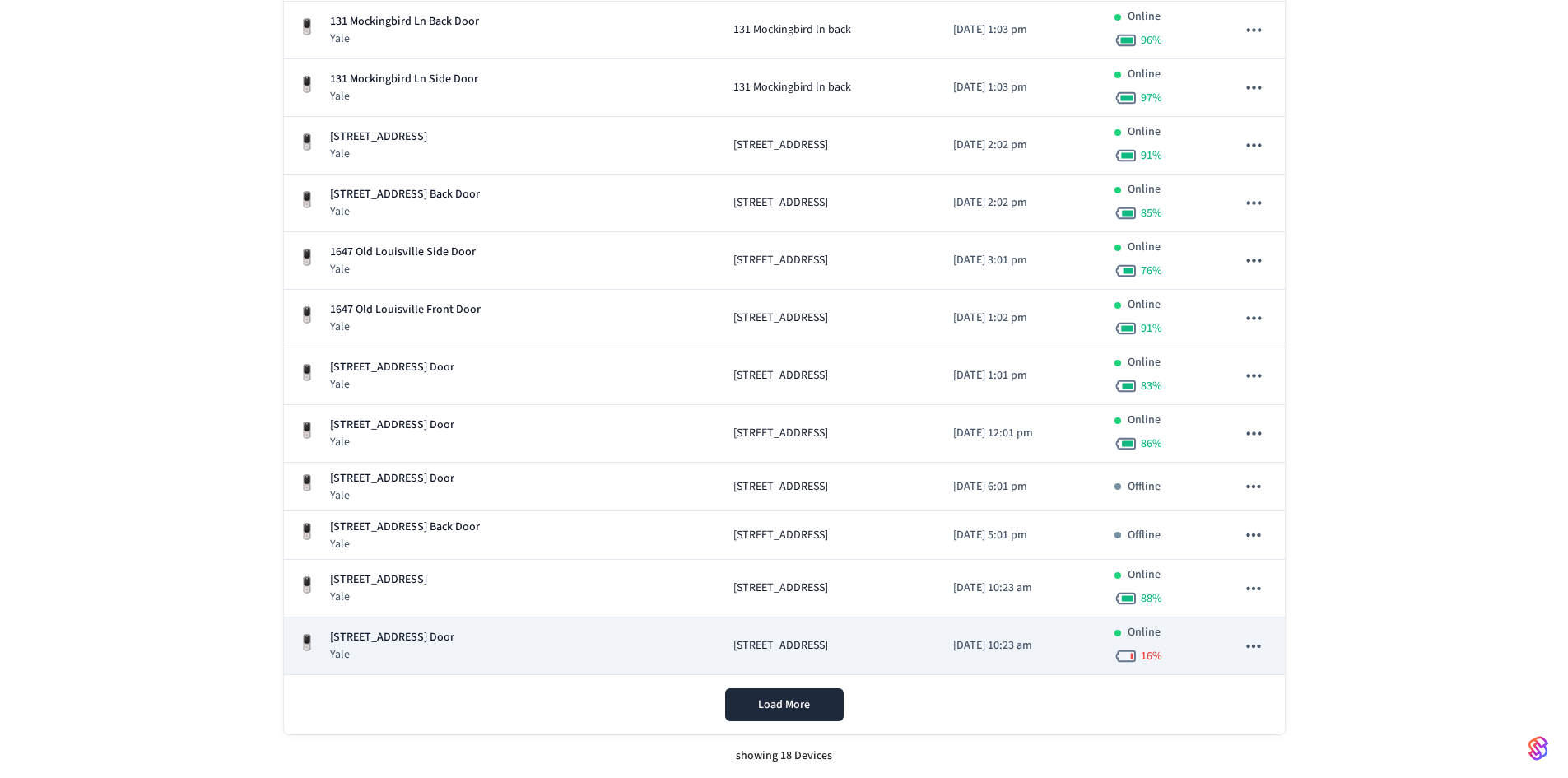
click at [1252, 649] on icon "sticky table" at bounding box center [1253, 645] width 21 height 21
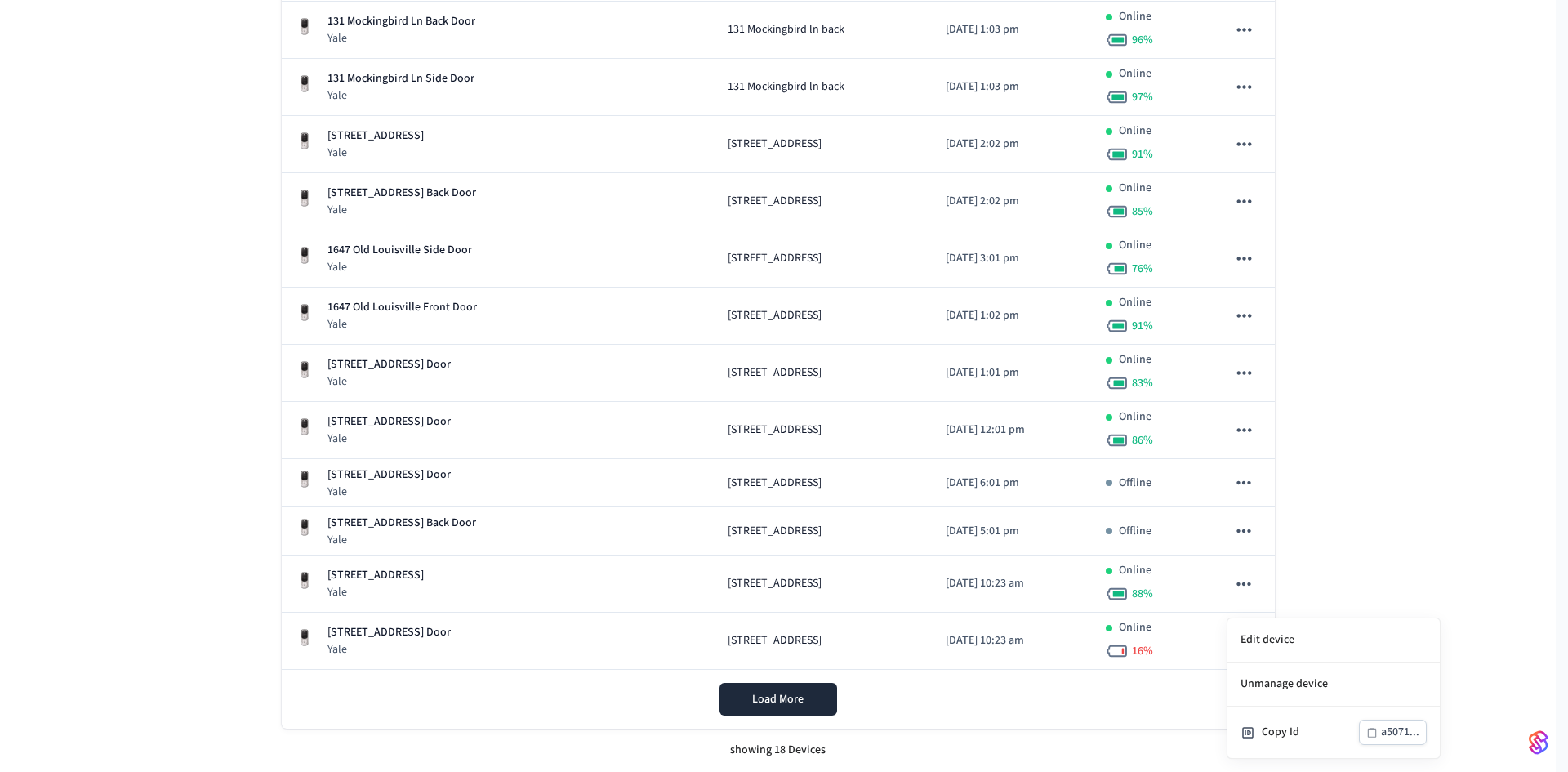
click at [812, 706] on div at bounding box center [784, 386] width 1568 height 772
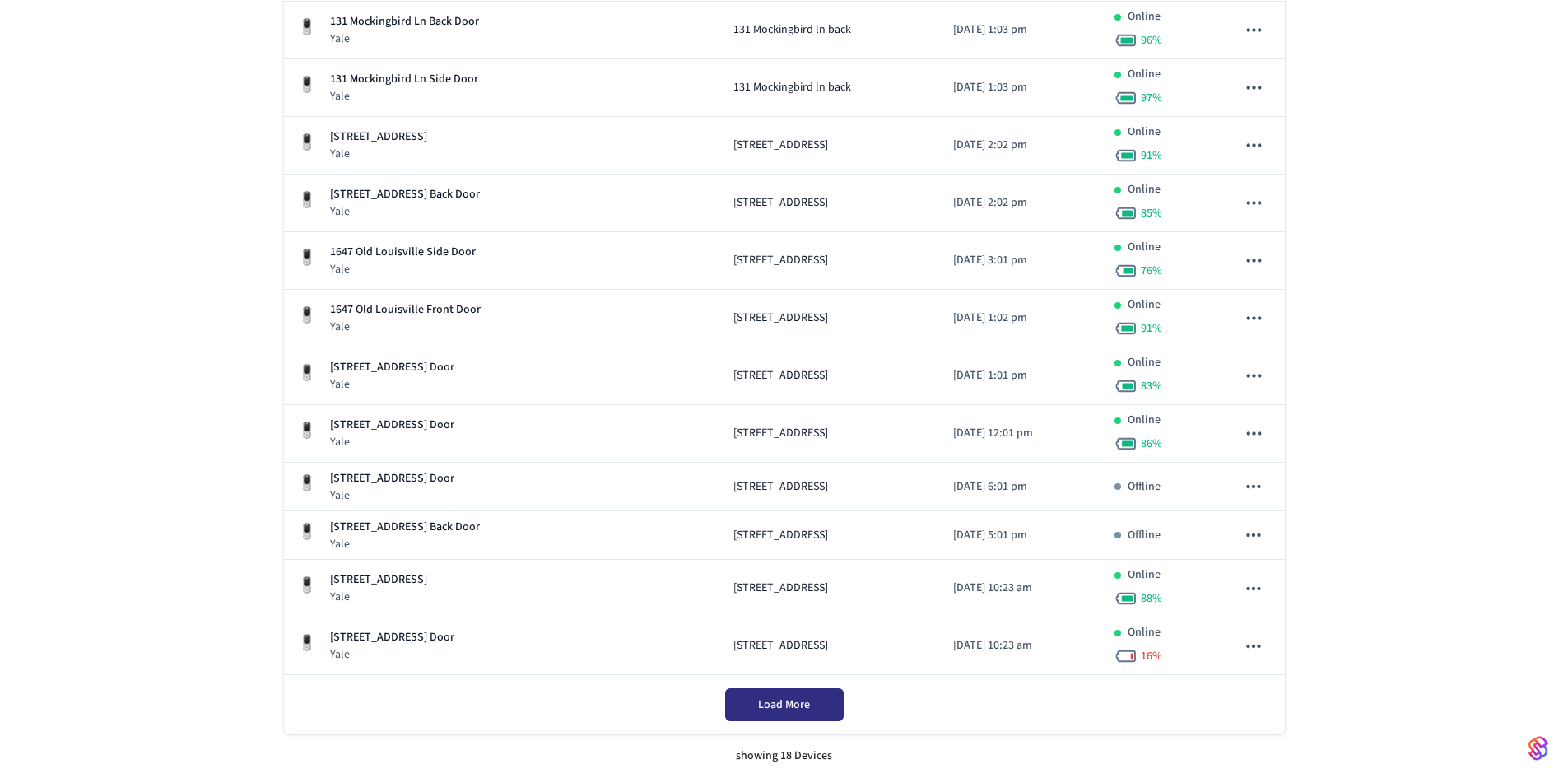
click at [819, 712] on button "Load More" at bounding box center [784, 705] width 119 height 33
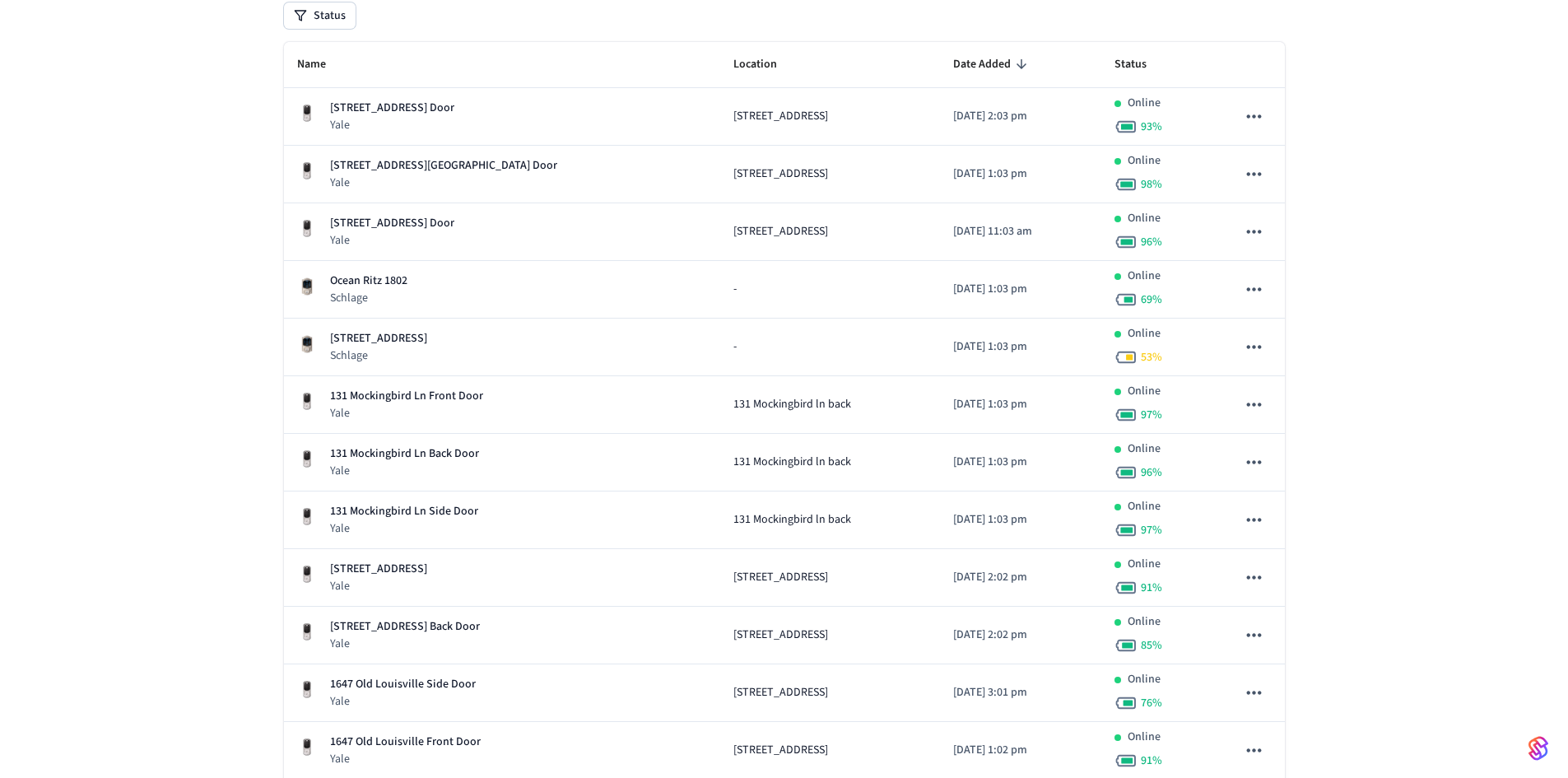
scroll to position [191, 0]
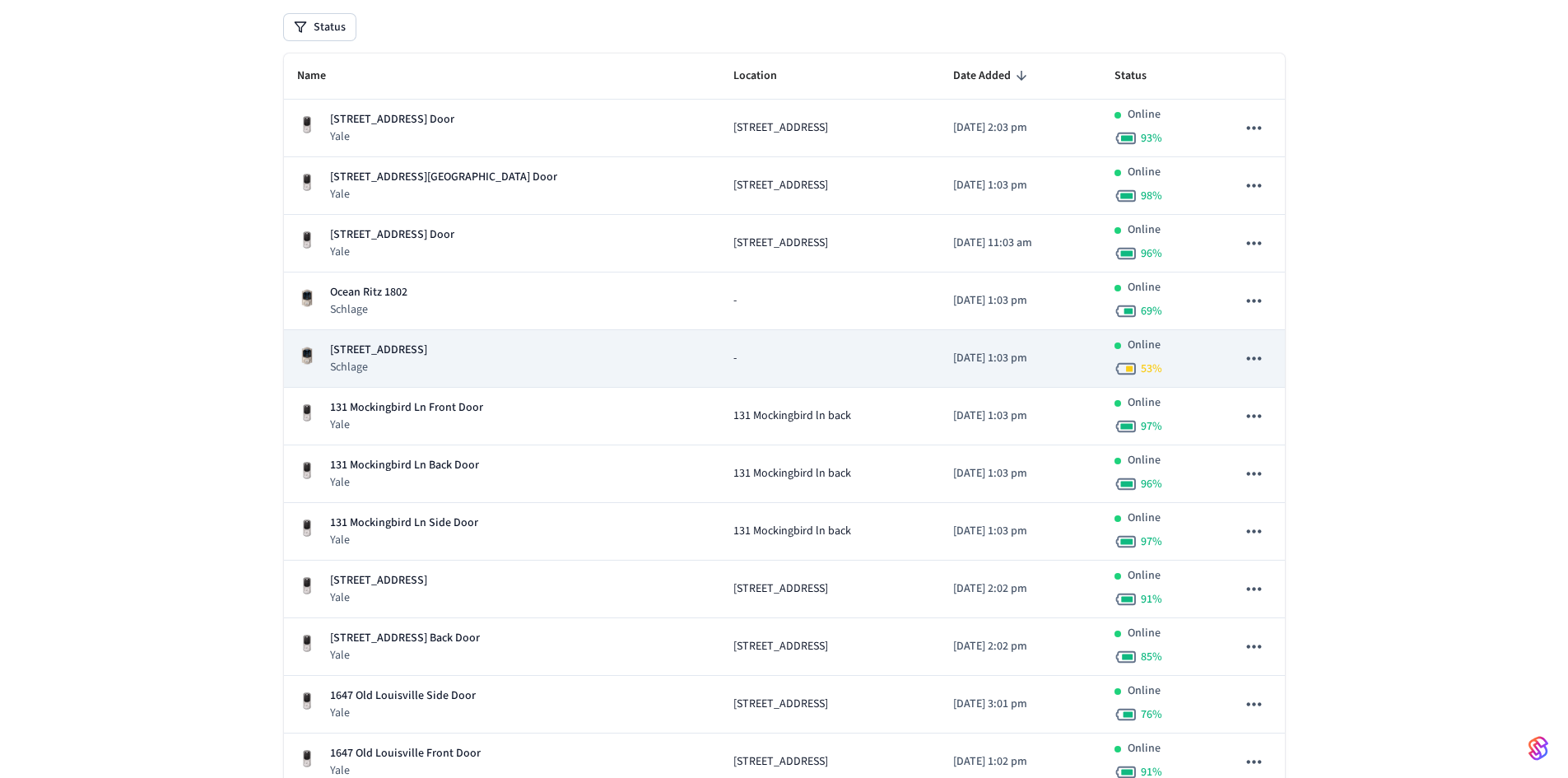
click at [591, 362] on div "815 Main St. #306 Schlage" at bounding box center [503, 358] width 411 height 34
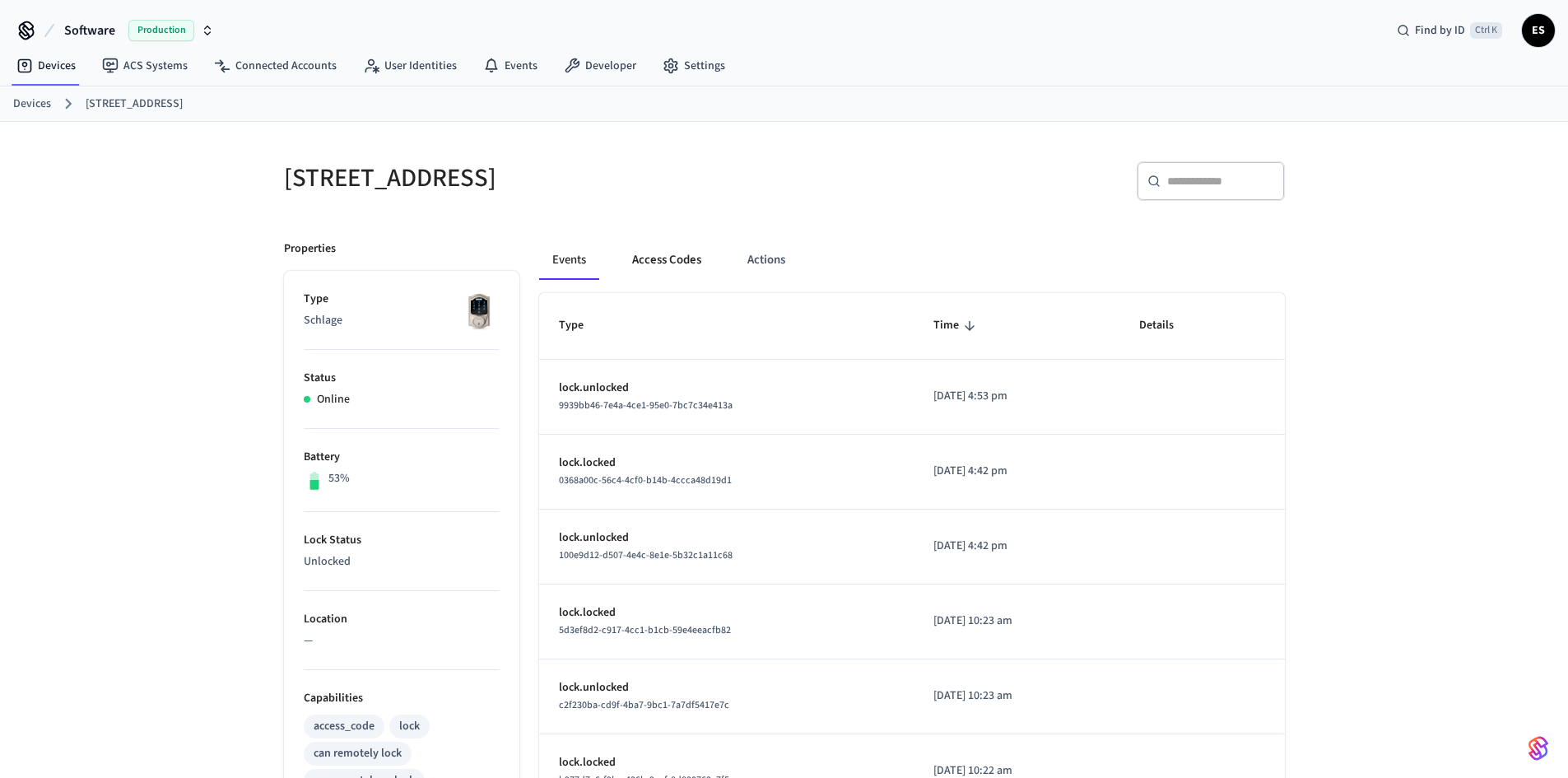
click at [687, 275] on button "Access Codes" at bounding box center [666, 260] width 95 height 39
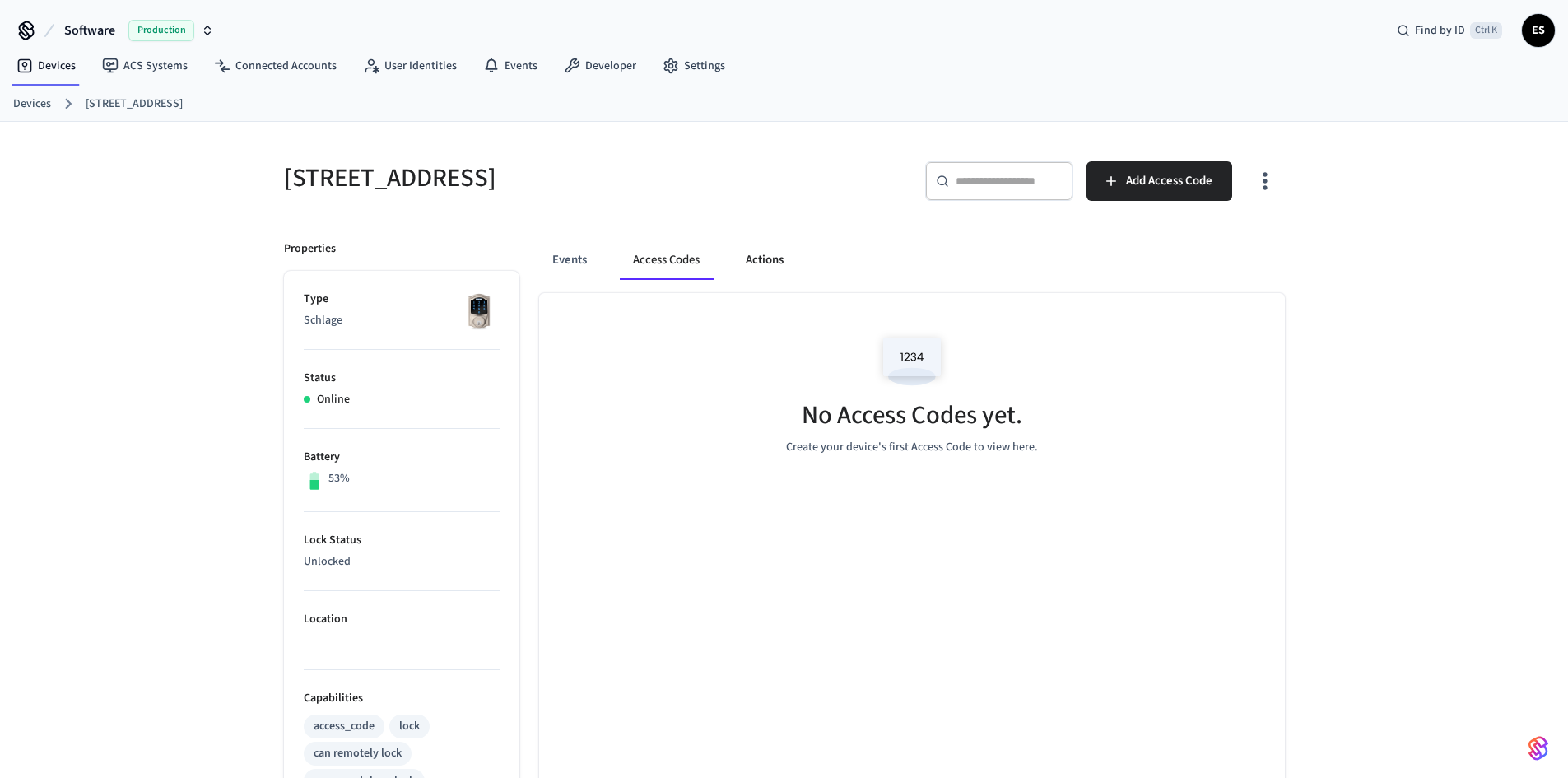
click at [775, 268] on button "Actions" at bounding box center [764, 260] width 64 height 39
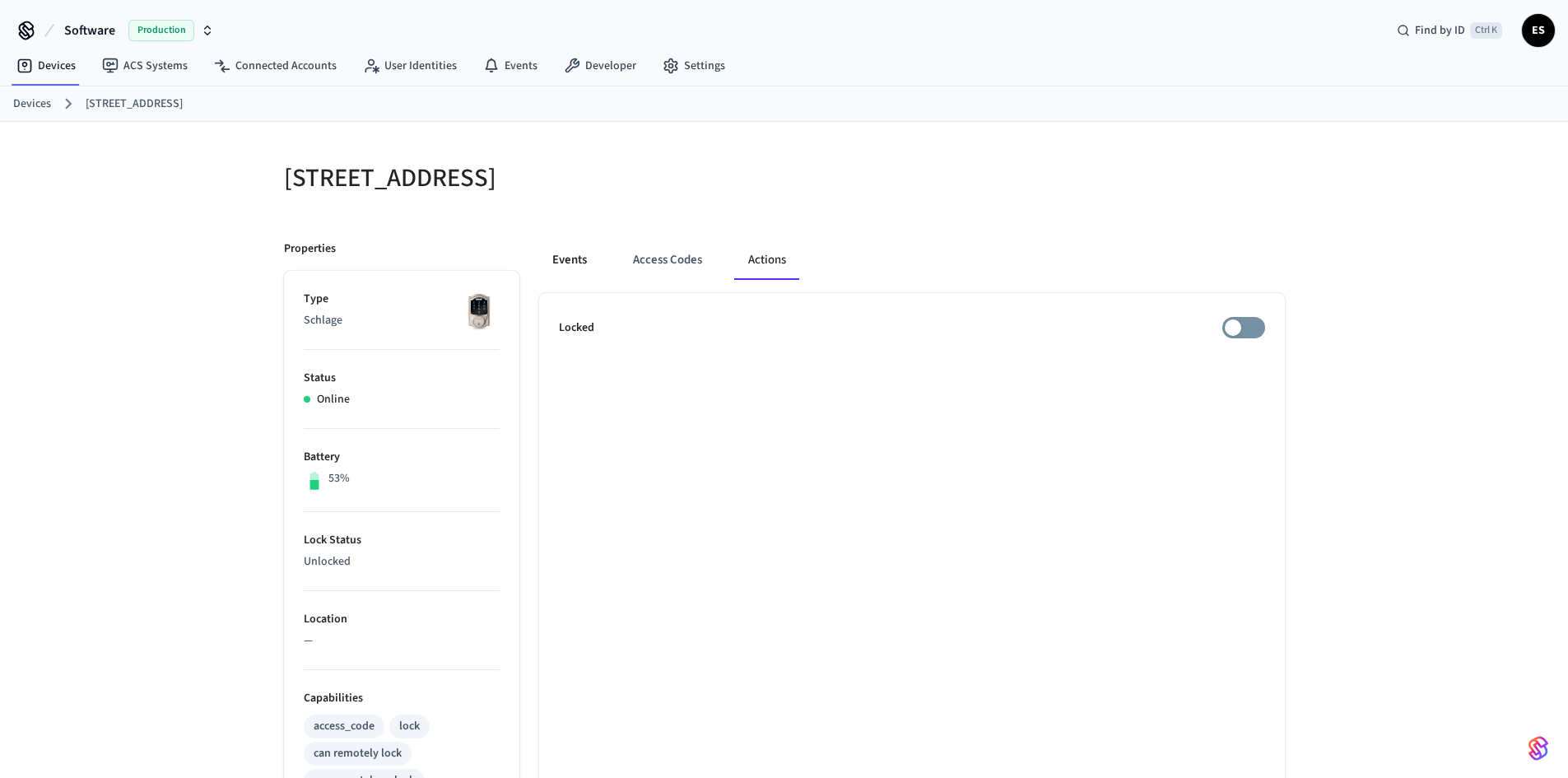
click at [579, 255] on button "Events" at bounding box center [569, 260] width 61 height 39
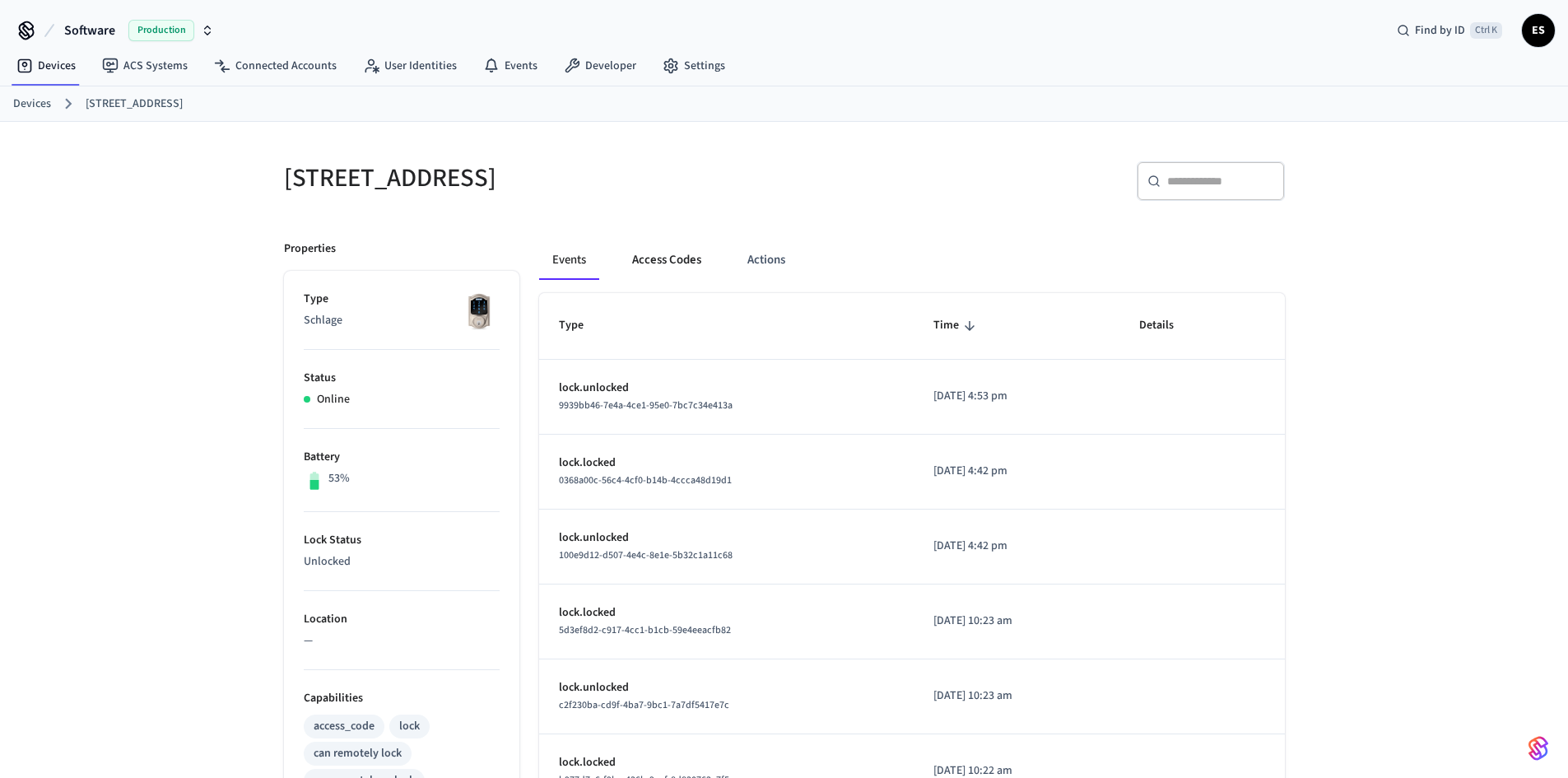
click at [642, 262] on button "Access Codes" at bounding box center [666, 260] width 95 height 39
click at [678, 250] on button "Access Codes" at bounding box center [666, 260] width 95 height 39
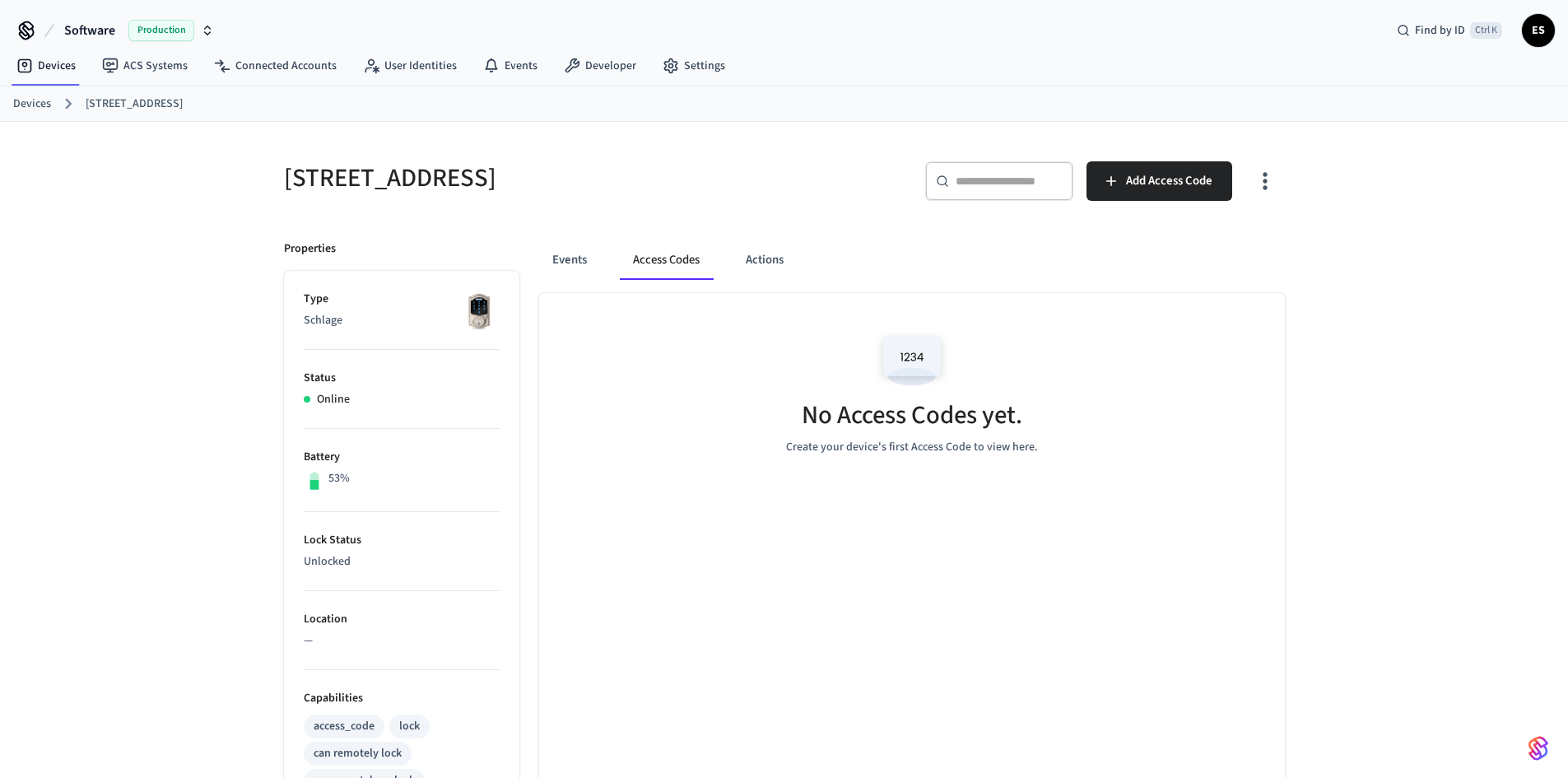
click at [380, 469] on li "Battery 53%" at bounding box center [402, 470] width 196 height 83
click at [338, 469] on li "Battery 53%" at bounding box center [402, 470] width 196 height 83
